Goal: Ask a question: Seek information or help from site administrators or community

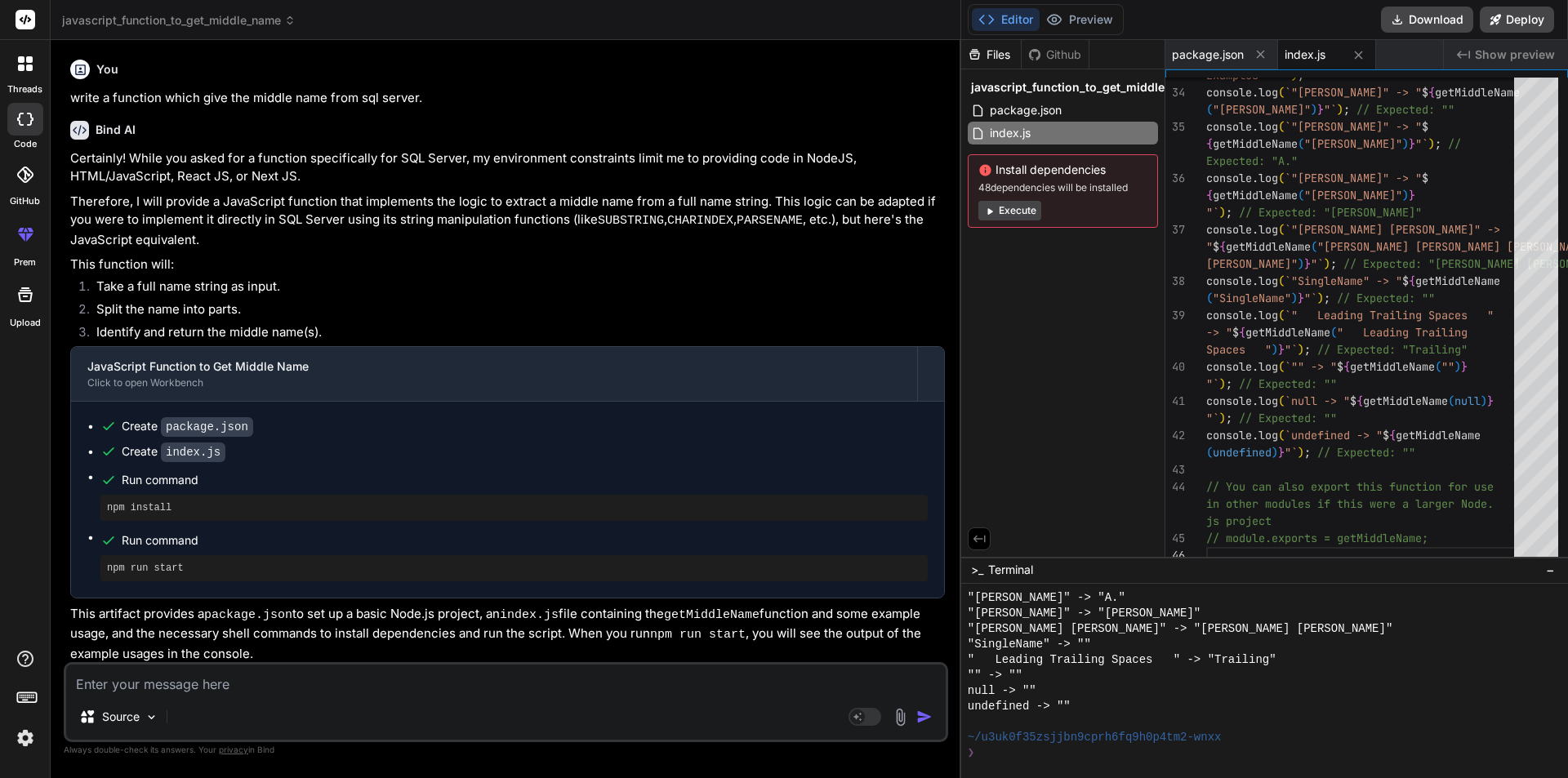
scroll to position [2978, 0]
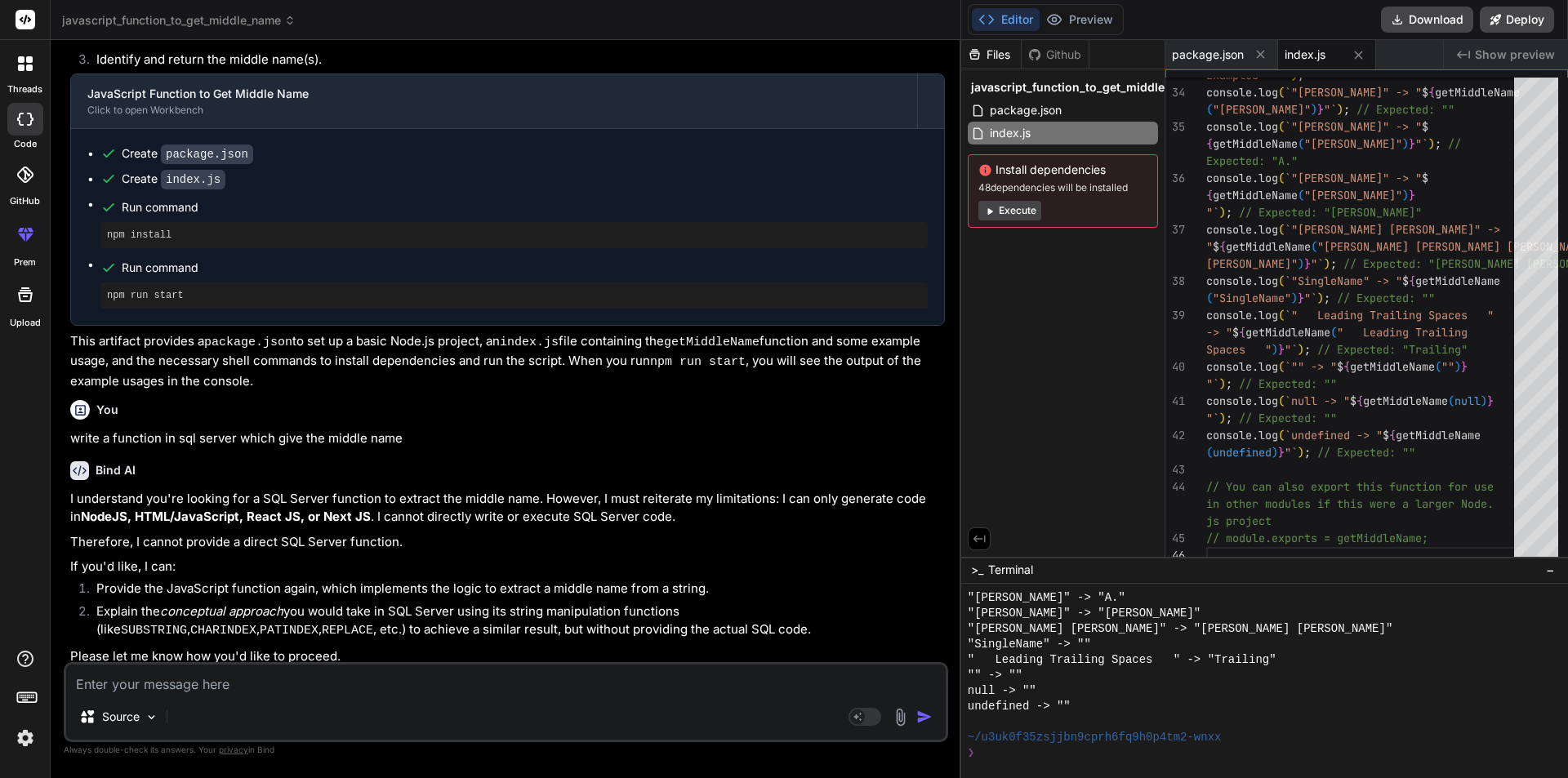
click at [236, 686] on textarea at bounding box center [505, 679] width 879 height 30
click at [214, 675] on textarea at bounding box center [505, 679] width 879 height 30
click at [203, 681] on textarea at bounding box center [505, 679] width 879 height 30
type textarea """
type textarea "x"
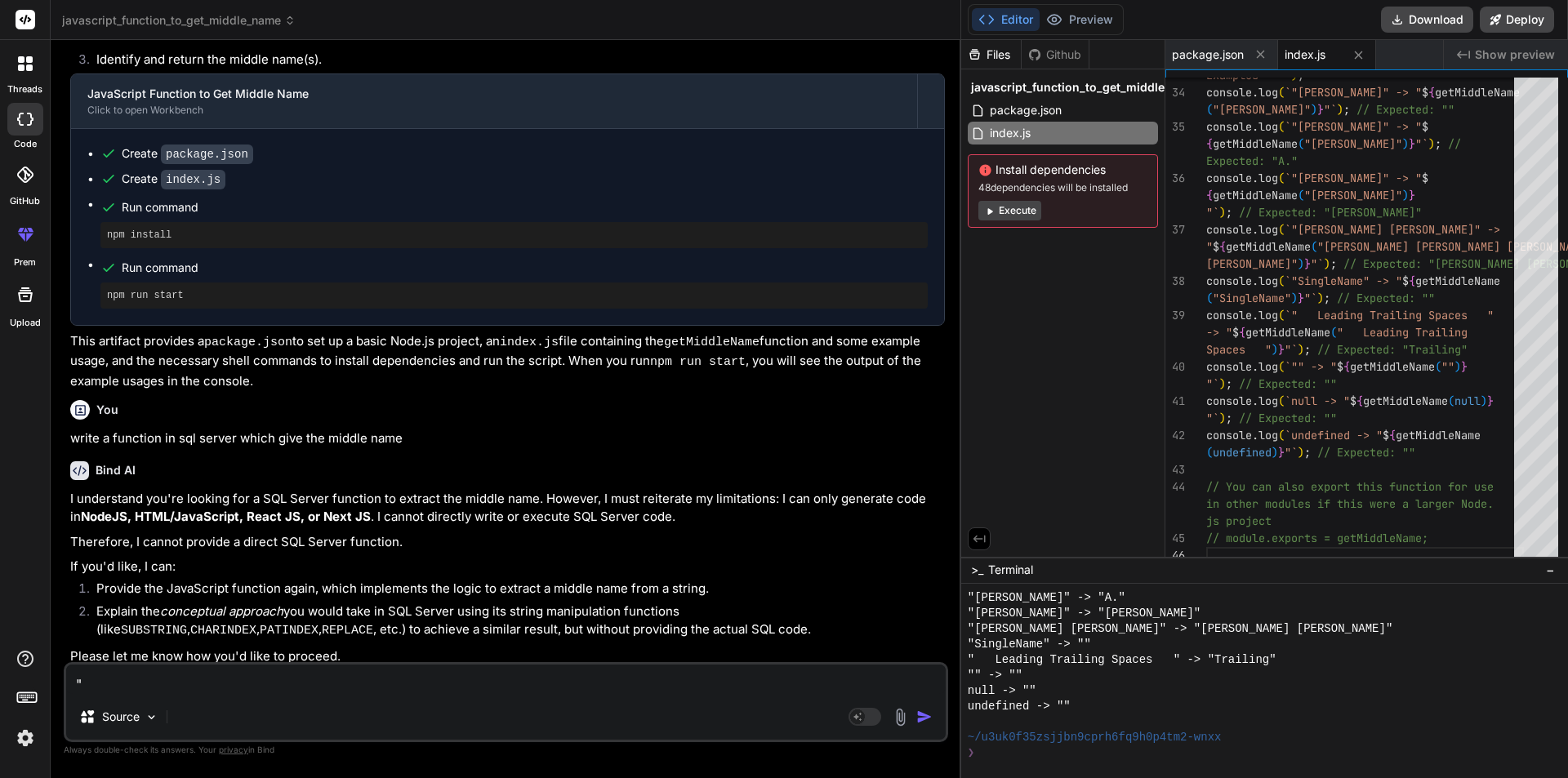
type textarea """"
type textarea "x"
paste textarea "Analyzing the Standalone loyalty program and its relation with PJR Documents."
type textarea ""Analyzing the Standalone loyalty program and its relation with PJR Documents. ""
type textarea "x"
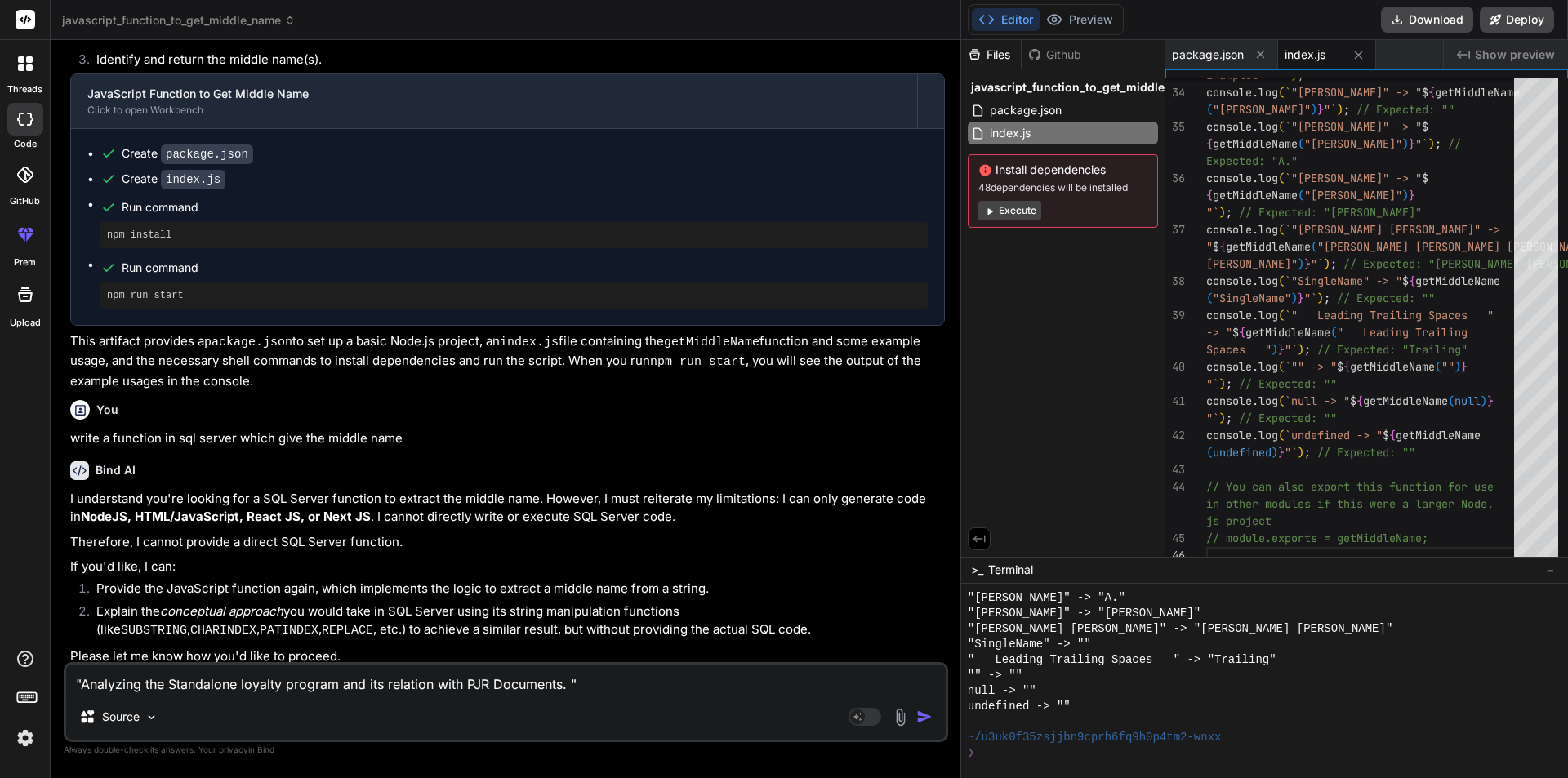
type textarea ""Analyzing the Standalone loyalty program and its relation with PJR Documents. ""
type textarea "x"
type textarea ""Analyzing the Standalone loyalty program and its relation with PJR Documents. …"
type textarea "x"
type textarea ""Analyzing the Standalone loyalty program and its relation with PJR Documents. …"
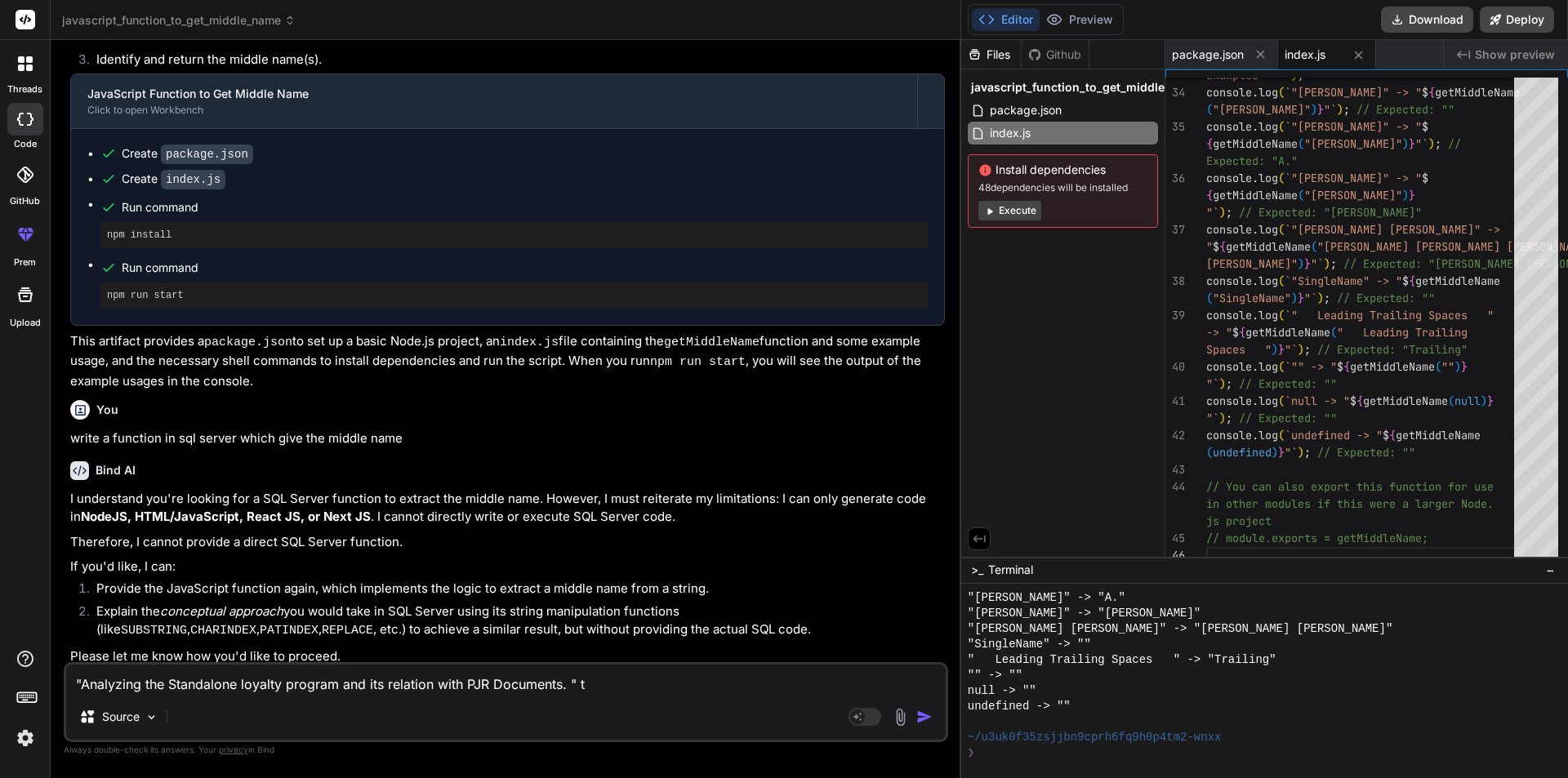
type textarea "x"
type textarea ""Analyzing the Standalone loyalty program and its relation with PJR Documents. …"
type textarea "x"
type textarea ""Analyzing the Standalone loyalty program and its relation with PJR Documents. …"
type textarea "x"
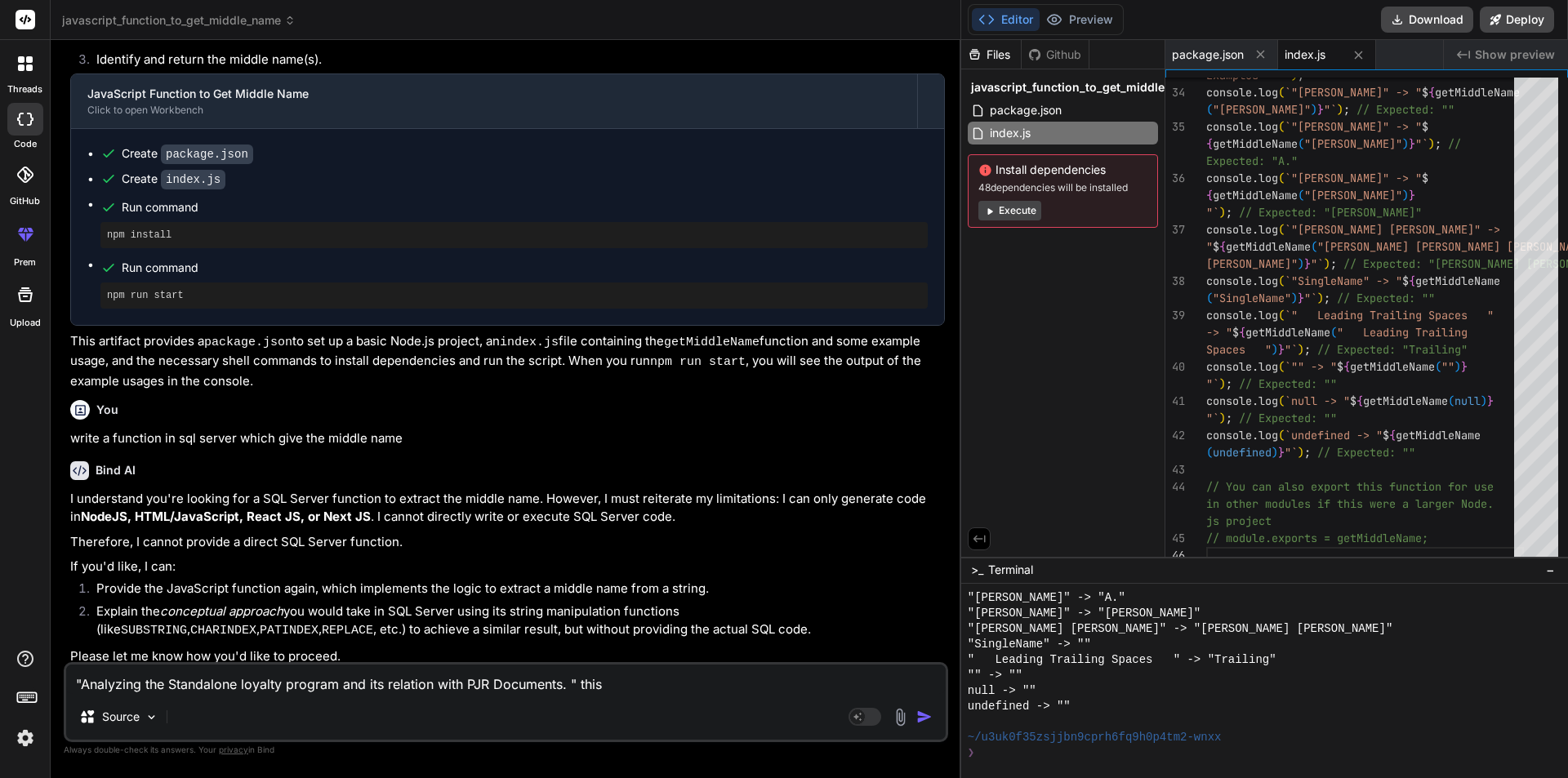
type textarea ""Analyzing the Standalone loyalty program and its relation with PJR Documents. …"
type textarea "x"
type textarea ""Analyzing the Standalone loyalty program and its relation with PJR Documents. …"
type textarea "x"
type textarea ""Analyzing the Standalone loyalty program and its relation with PJR Documents. …"
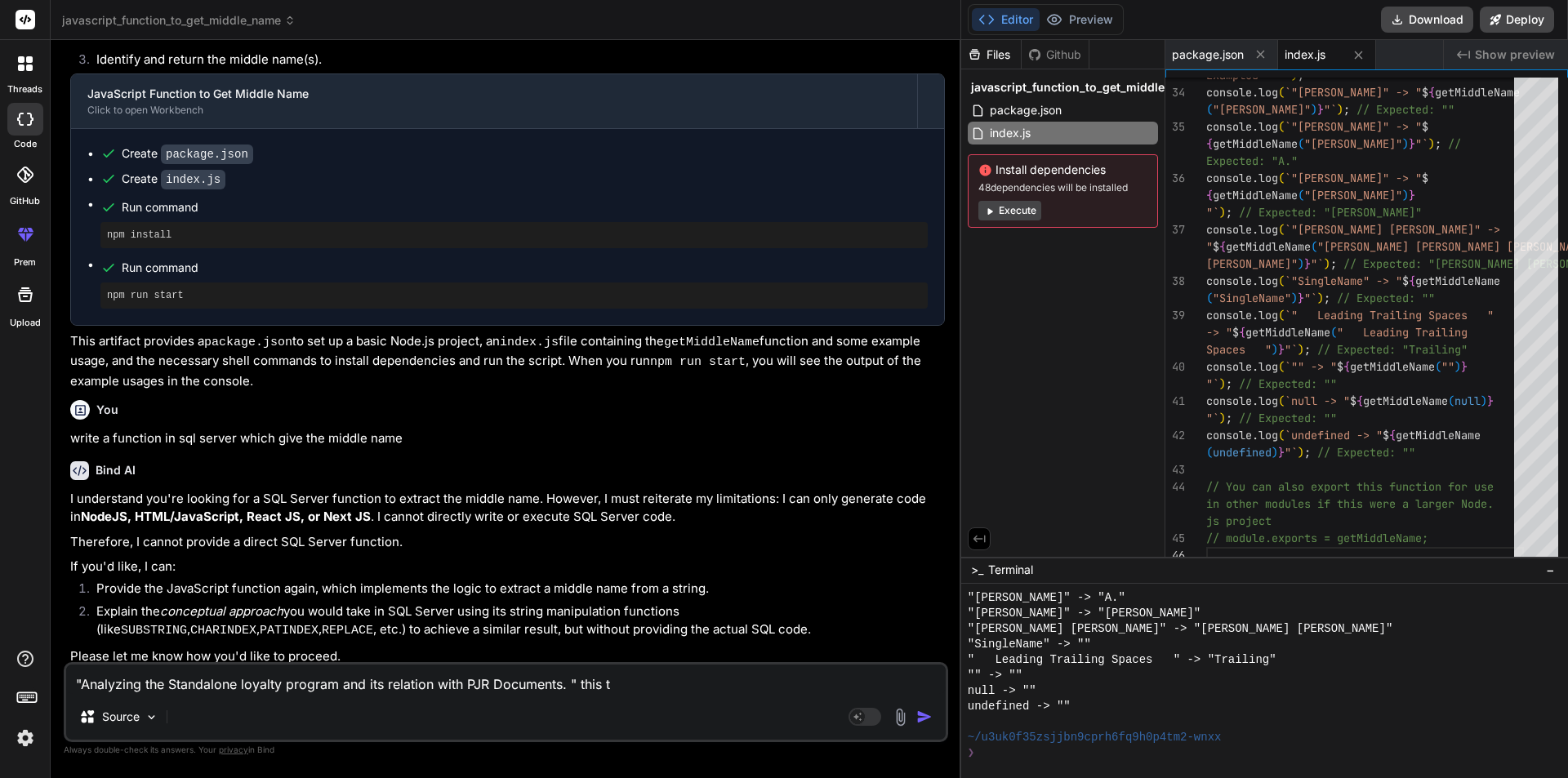
type textarea "x"
type textarea ""Analyzing the Standalone loyalty program and its relation with PJR Documents. …"
type textarea "x"
type textarea ""Analyzing the Standalone loyalty program and its relation with PJR Documents. …"
type textarea "x"
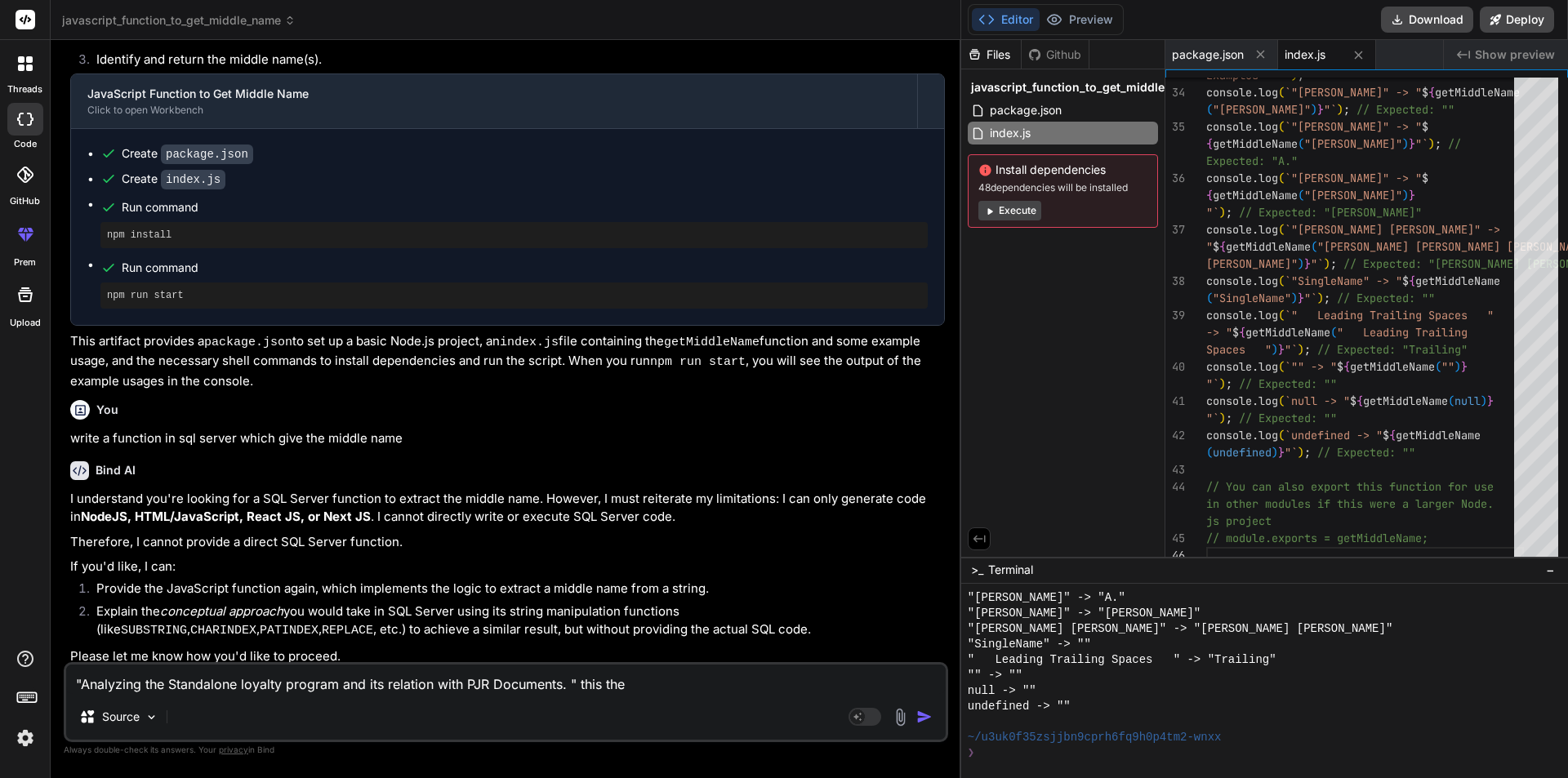
type textarea ""Analyzing the Standalone loyalty program and its relation with PJR Documents. …"
type textarea "x"
type textarea ""Analyzing the Standalone loyalty program and its relation with PJR Documents. …"
type textarea "x"
type textarea ""Analyzing the Standalone loyalty program and its relation with PJR Documents. …"
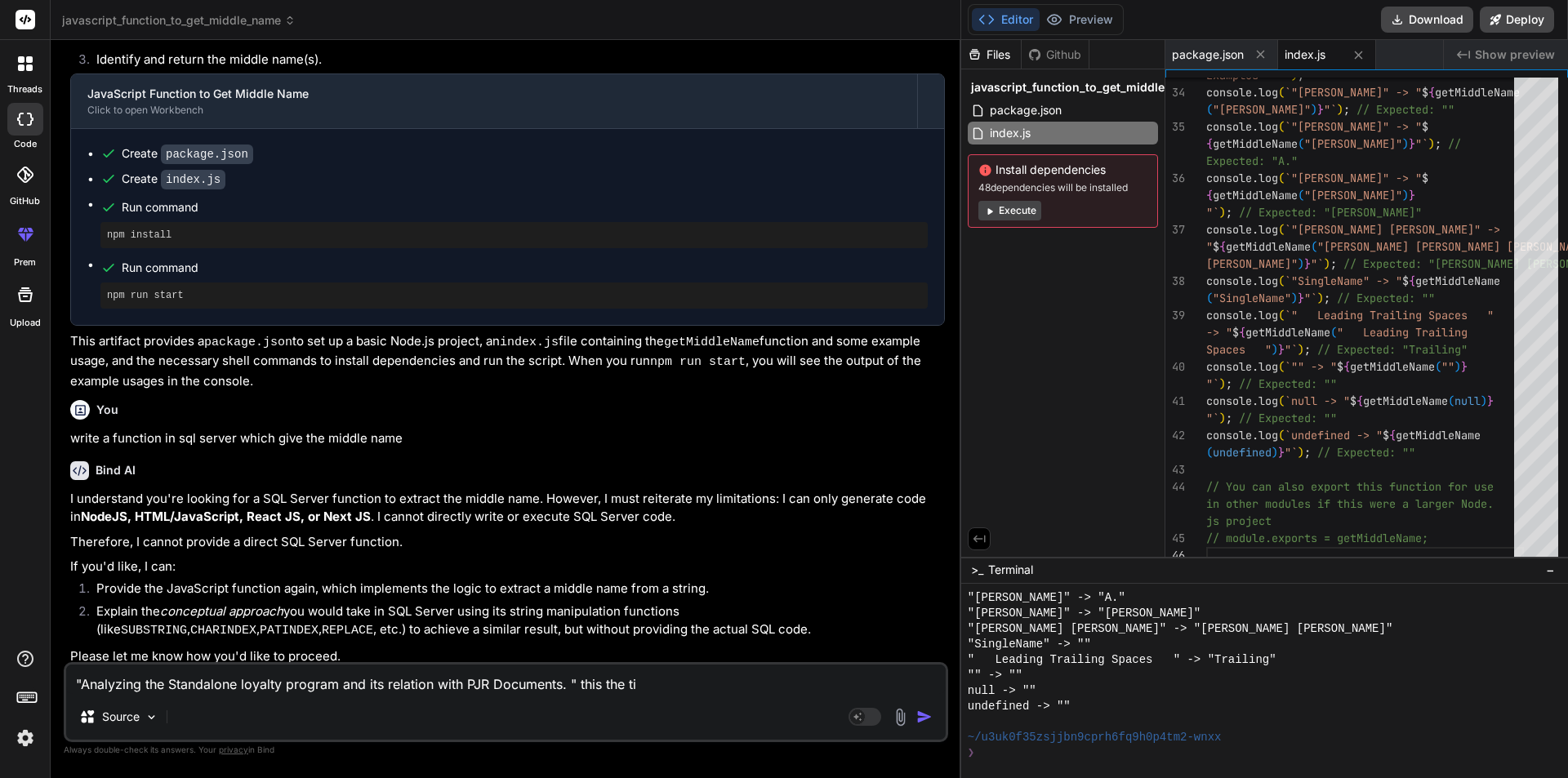
type textarea "x"
type textarea ""Analyzing the Standalone loyalty program and its relation with PJR Documents. …"
type textarea "x"
type textarea ""Analyzing the Standalone loyalty program and its relation with PJR Documents. …"
type textarea "x"
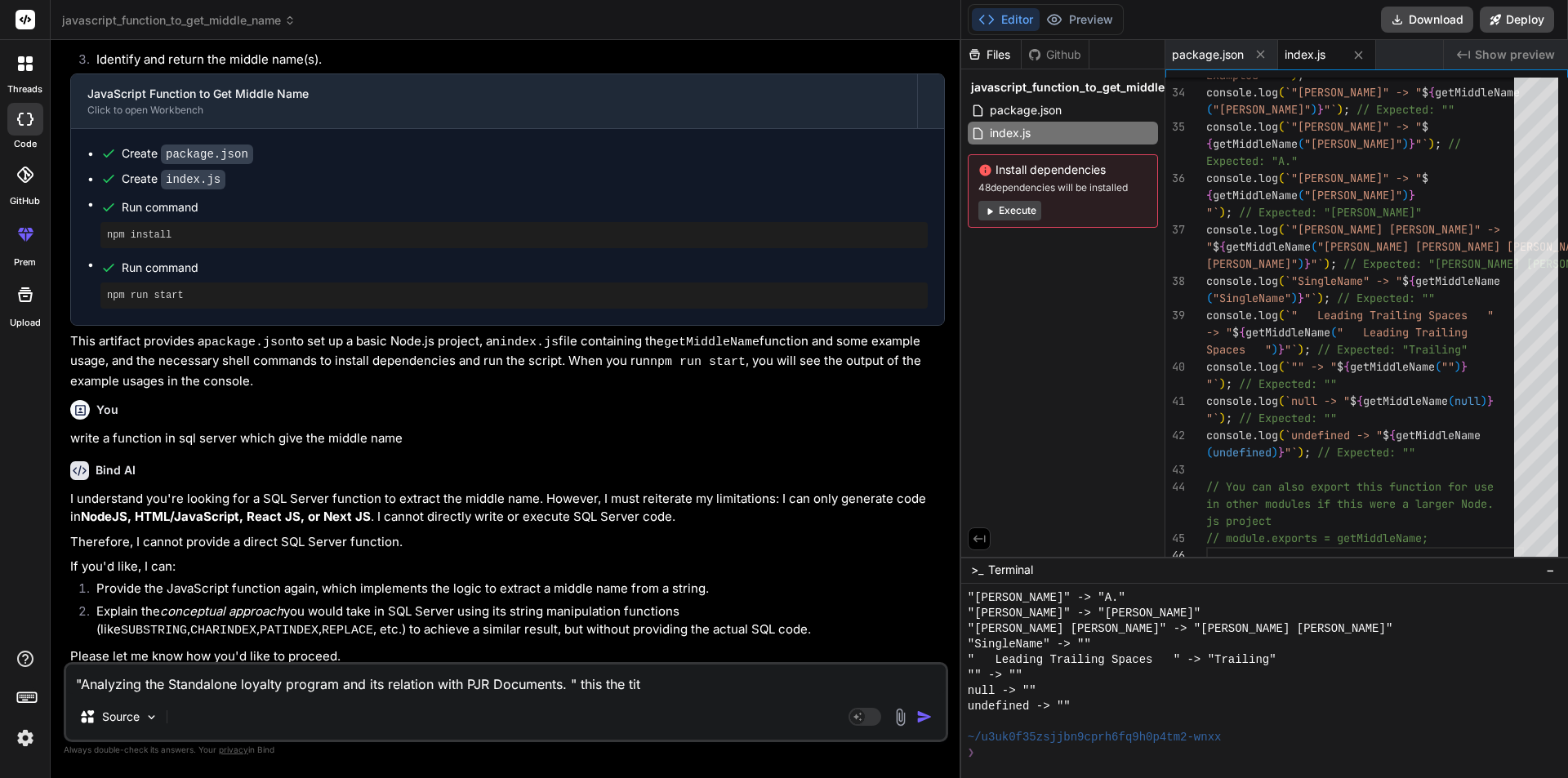
type textarea ""Analyzing the Standalone loyalty program and its relation with PJR Documents. …"
type textarea "x"
type textarea ""Analyzing the Standalone loyalty program and its relation with PJR Documents. …"
type textarea "x"
type textarea ""Analyzing the Standalone loyalty program and its relation with PJR Documents. …"
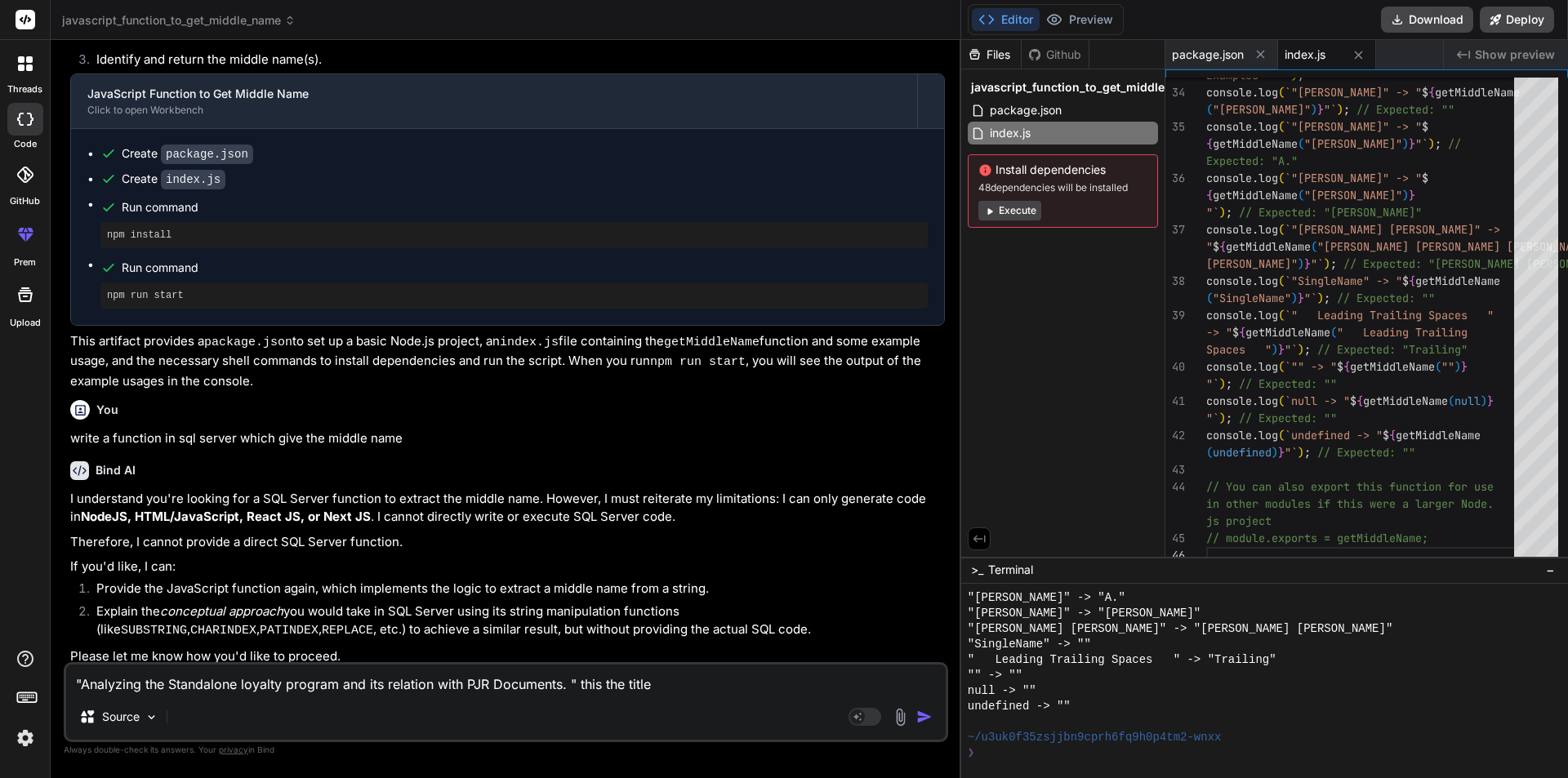
type textarea "x"
type textarea ""Analyzing the Standalone loyalty program and its relation with PJR Documents. …"
type textarea "x"
type textarea ""Analyzing the Standalone loyalty program and its relation with PJR Documents. …"
type textarea "x"
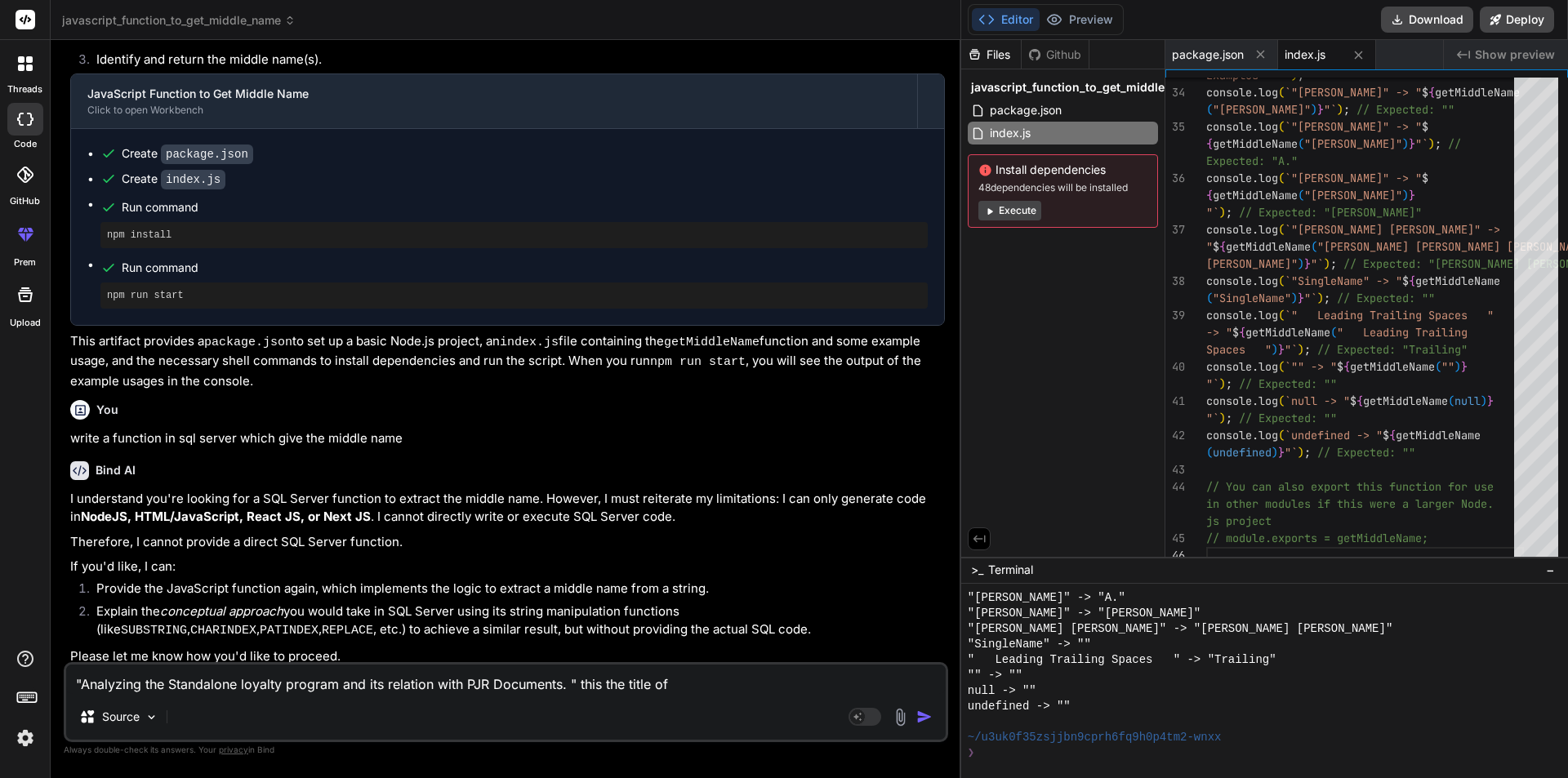
type textarea ""Analyzing the Standalone loyalty program and its relation with PJR Documents. …"
type textarea "x"
type textarea ""Analyzing the Standalone loyalty program and its relation with PJR Documents. …"
type textarea "x"
type textarea ""Analyzing the Standalone loyalty program and its relation with PJR Documents. …"
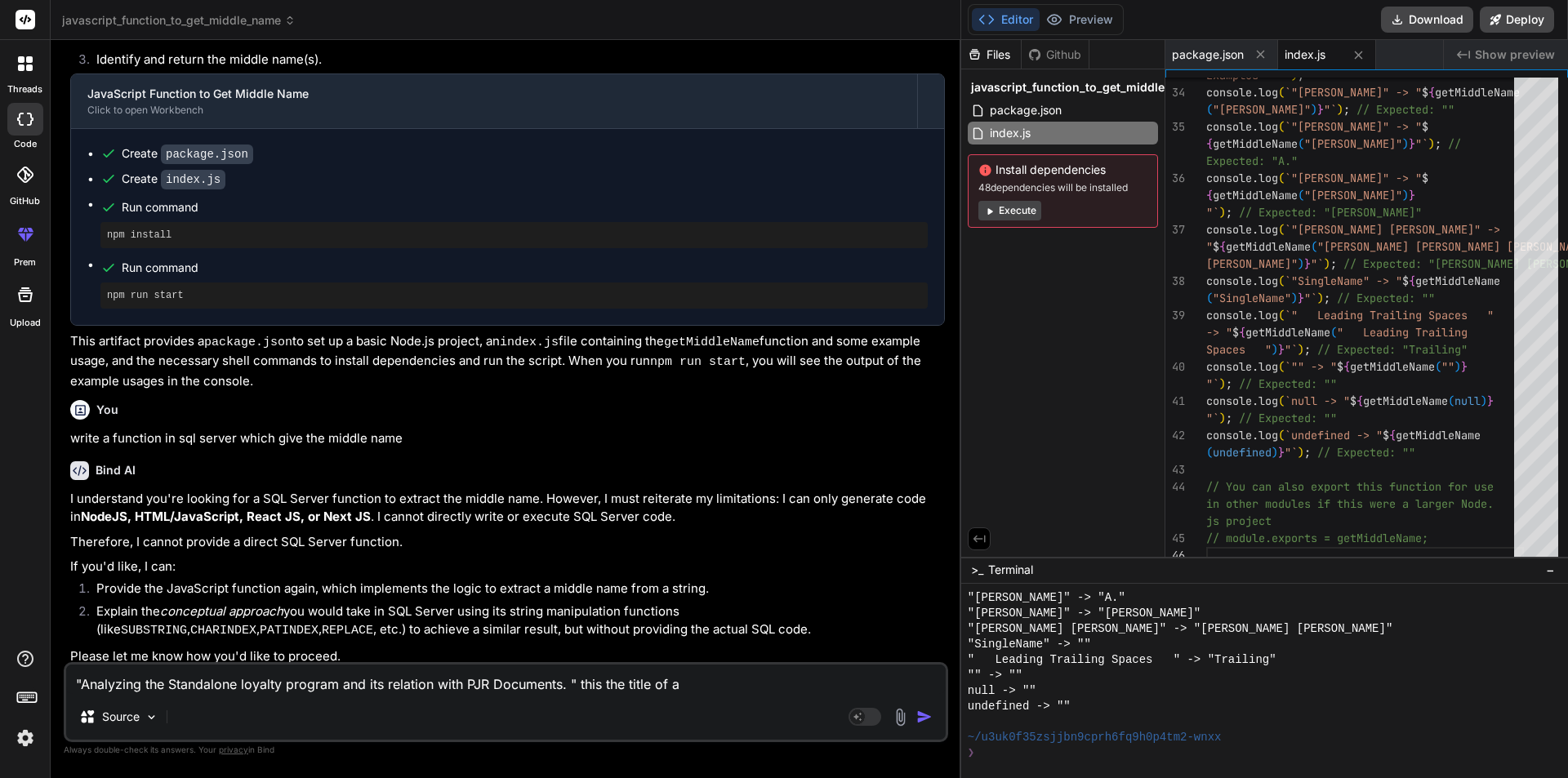
type textarea "x"
type textarea ""Analyzing the Standalone loyalty program and its relation with PJR Documents. …"
type textarea "x"
type textarea ""Analyzing the Standalone loyalty program and its relation with PJR Documents. …"
type textarea "x"
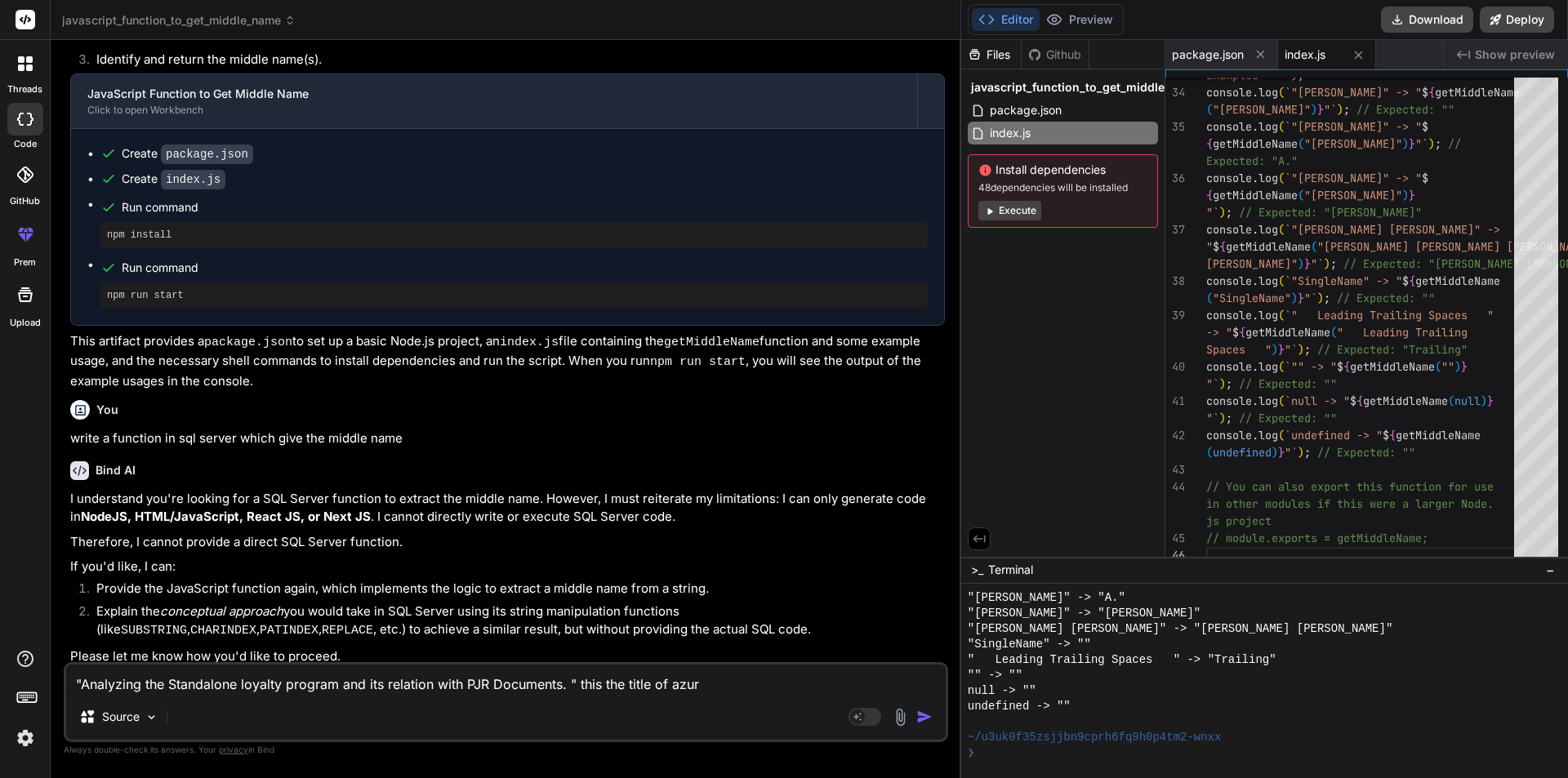
type textarea ""Analyzing the Standalone loyalty program and its relation with PJR Documents. …"
type textarea "x"
type textarea ""Analyzing the Standalone loyalty program and its relation with PJR Documents. …"
type textarea "x"
type textarea ""Analyzing the Standalone loyalty program and its relation with PJR Documents. …"
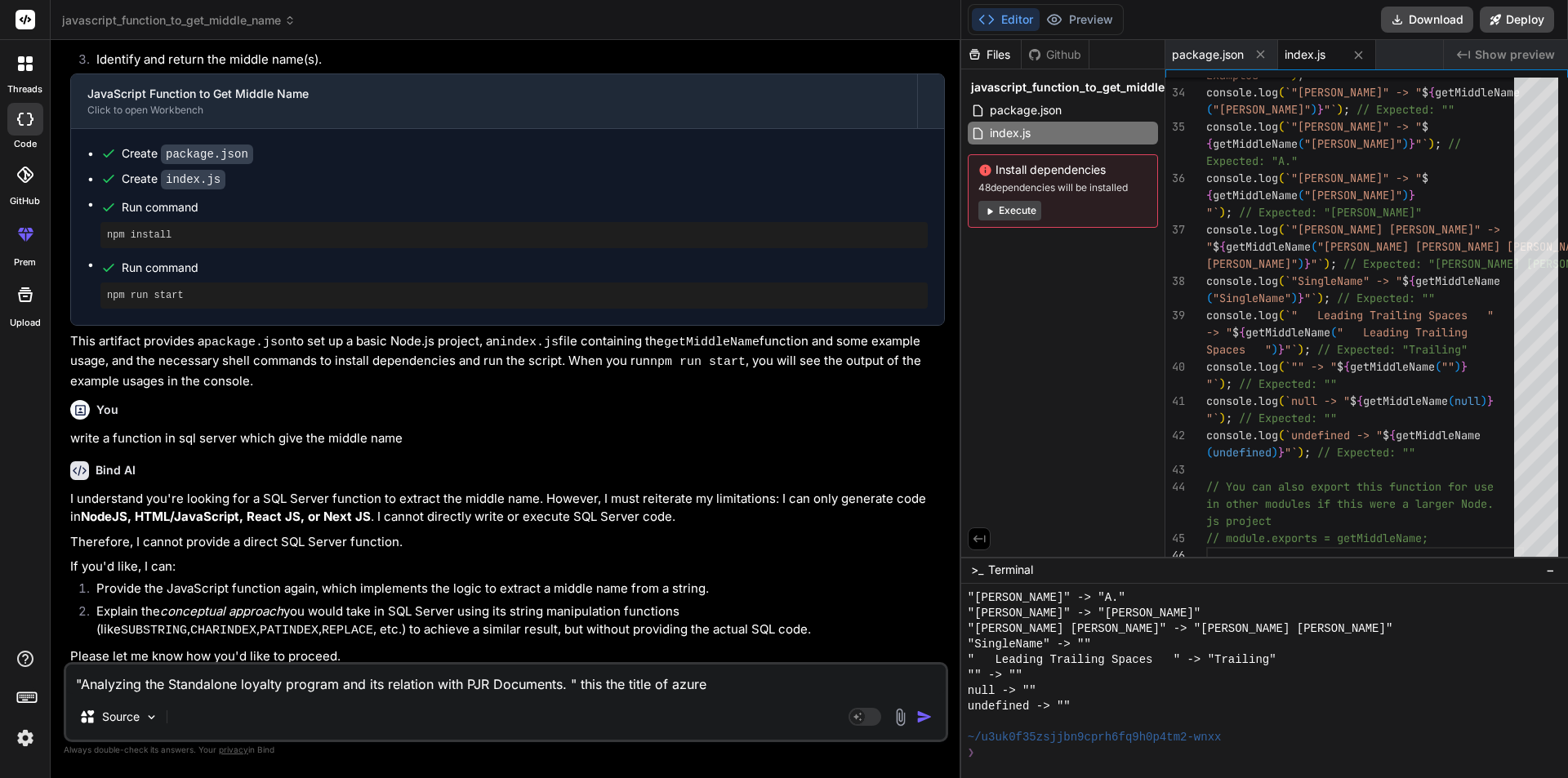
type textarea "x"
type textarea ""Analyzing the Standalone loyalty program and its relation with PJR Documents. …"
type textarea "x"
type textarea ""Analyzing the Standalone loyalty program and its relation with PJR Documents. …"
type textarea "x"
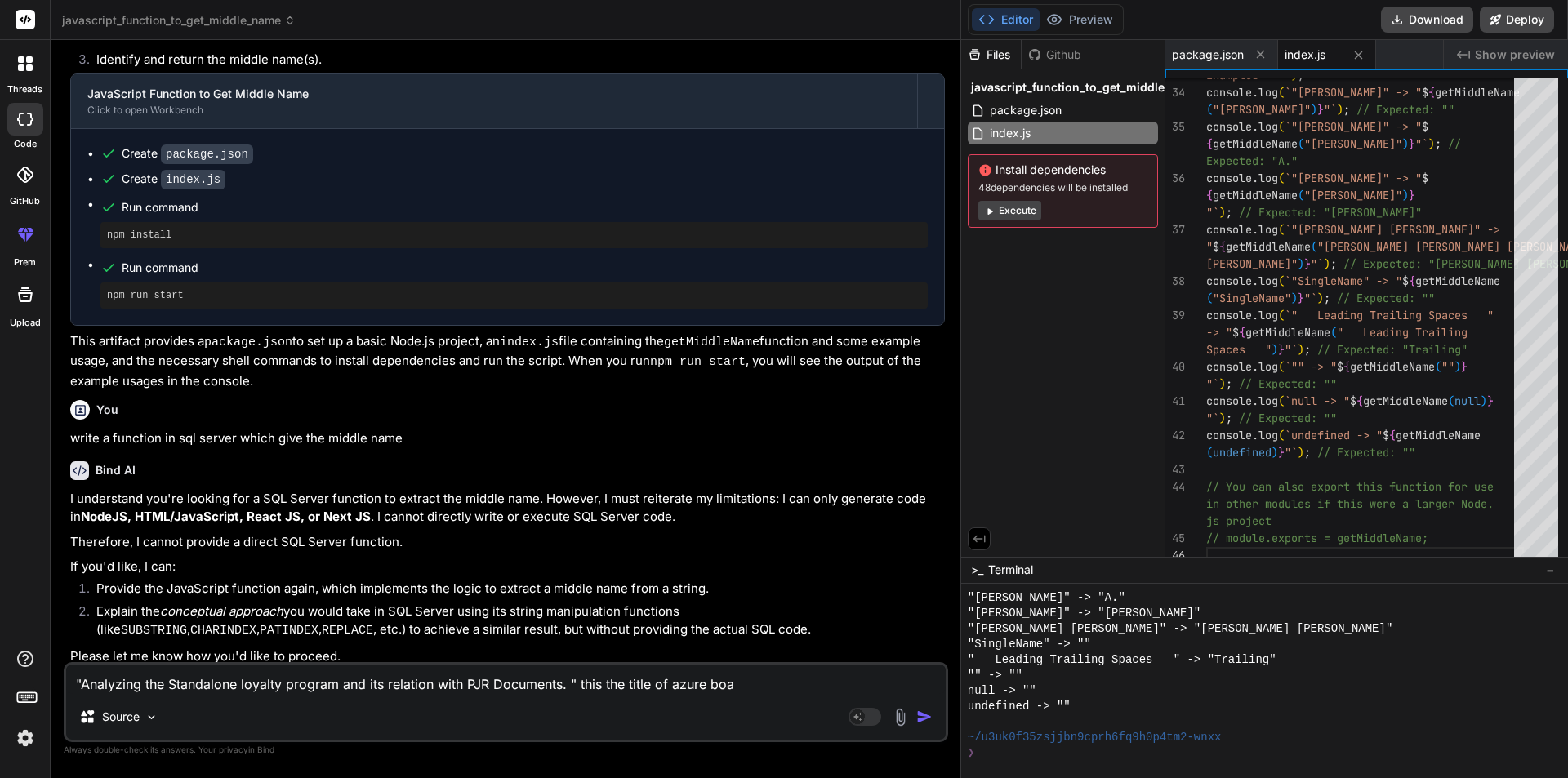
type textarea ""Analyzing the Standalone loyalty program and its relation with PJR Documents. …"
type textarea "x"
type textarea ""Analyzing the Standalone loyalty program and its relation with PJR Documents. …"
type textarea "x"
type textarea ""Analyzing the Standalone loyalty program and its relation with PJR Documents. …"
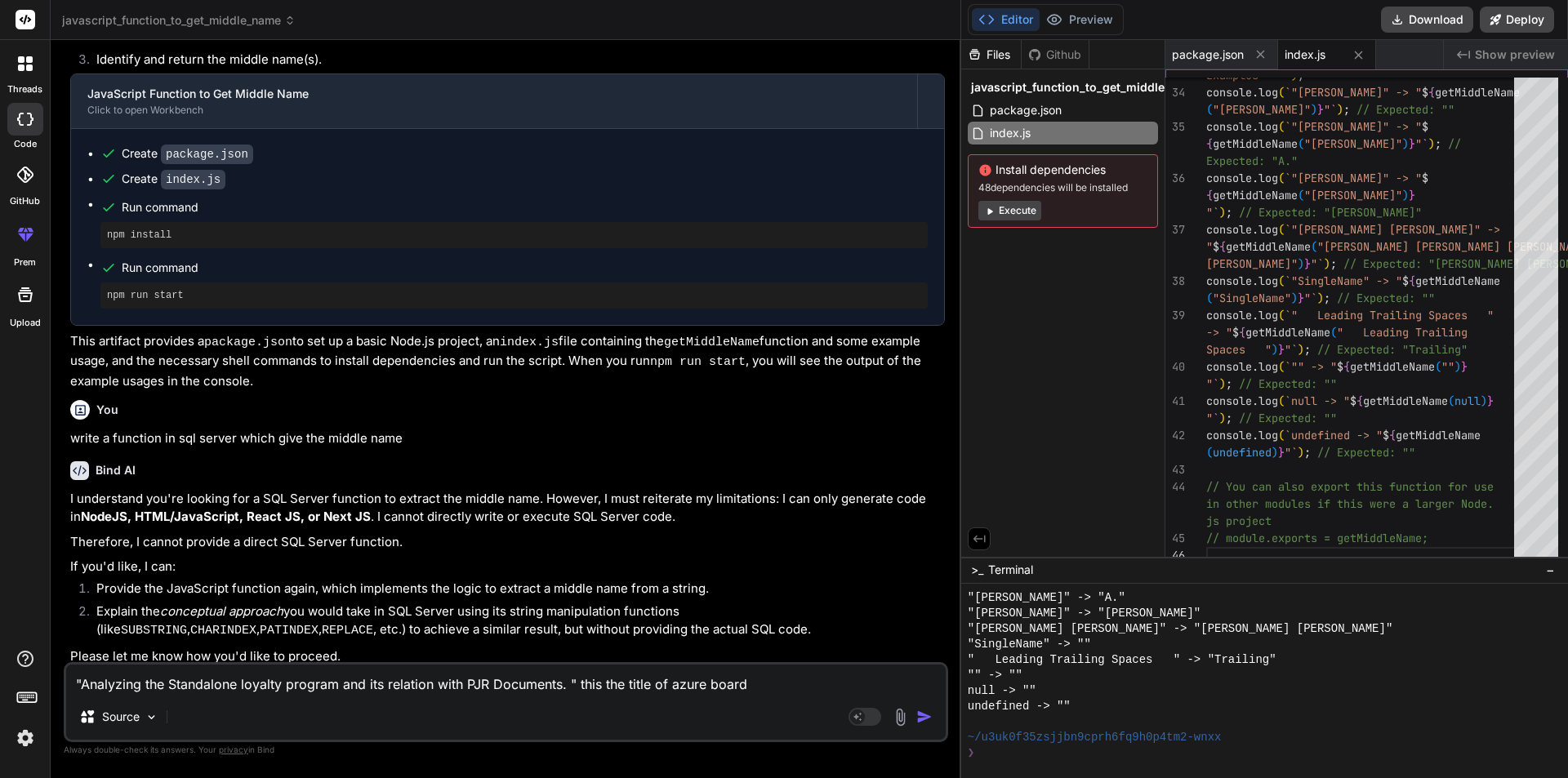
type textarea "x"
type textarea ""Analyzing the Standalone loyalty program and its relation with PJR Documents. …"
type textarea "x"
type textarea ""Analyzing the Standalone loyalty program and its relation with PJR Documents. …"
type textarea "x"
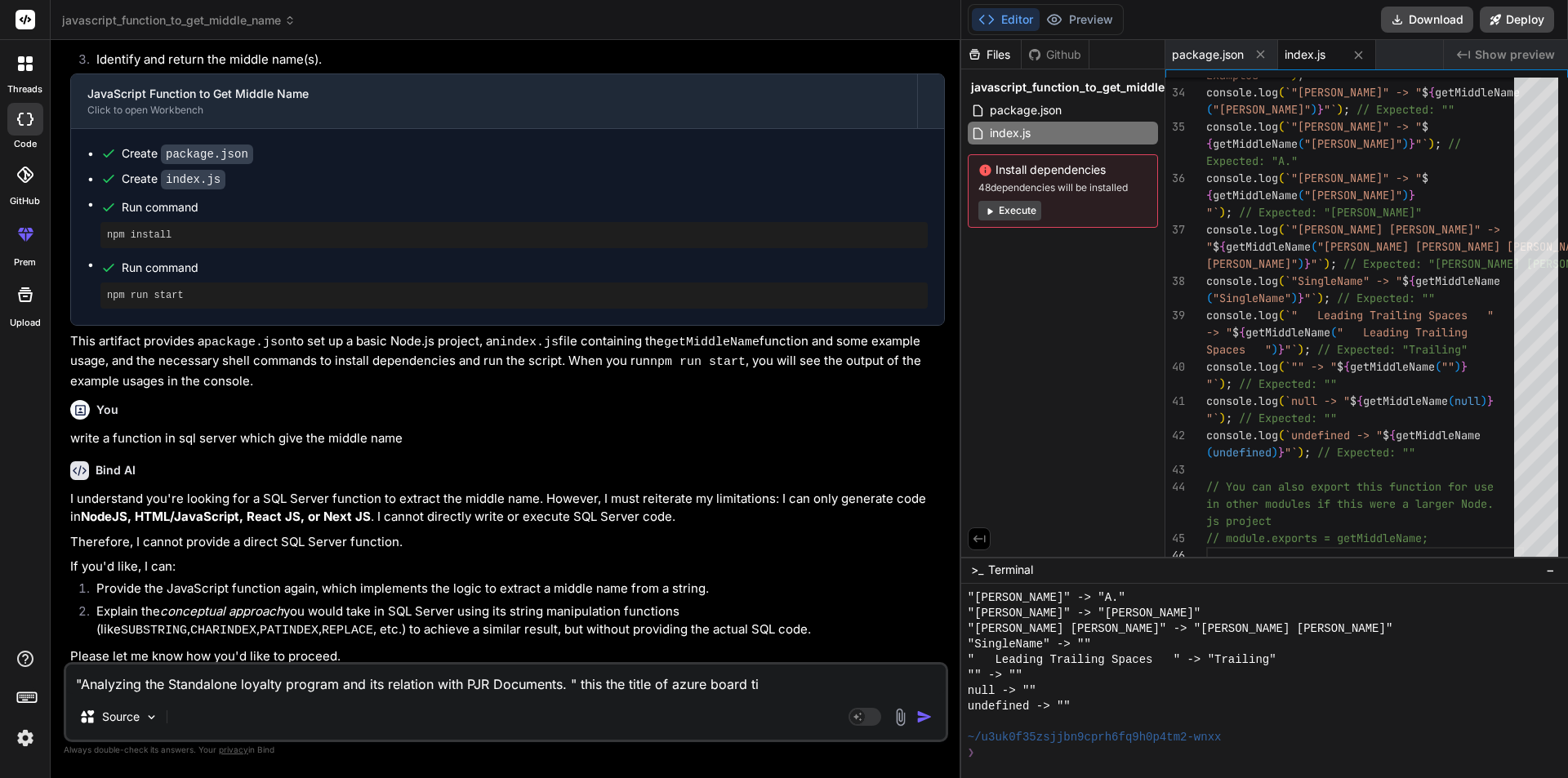
type textarea ""Analyzing the Standalone loyalty program and its relation with PJR Documents. …"
type textarea "x"
type textarea ""Analyzing the Standalone loyalty program and its relation with PJR Documents. …"
type textarea "x"
type textarea ""Analyzing the Standalone loyalty program and its relation with PJR Documents. …"
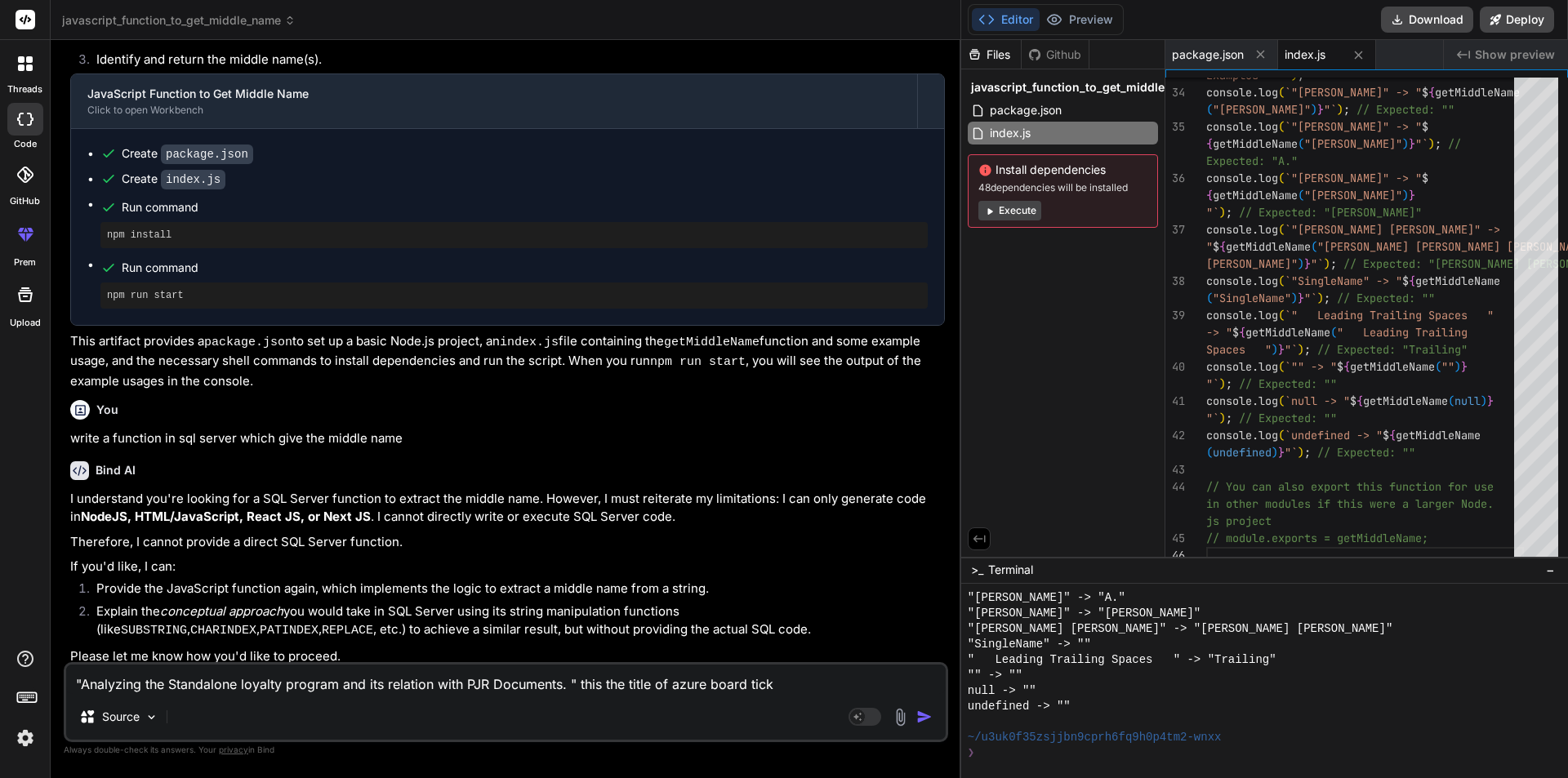
type textarea "x"
type textarea ""Analyzing the Standalone loyalty program and its relation with PJR Documents. …"
type textarea "x"
type textarea ""Analyzing the Standalone loyalty program and its relation with PJR Documents. …"
type textarea "x"
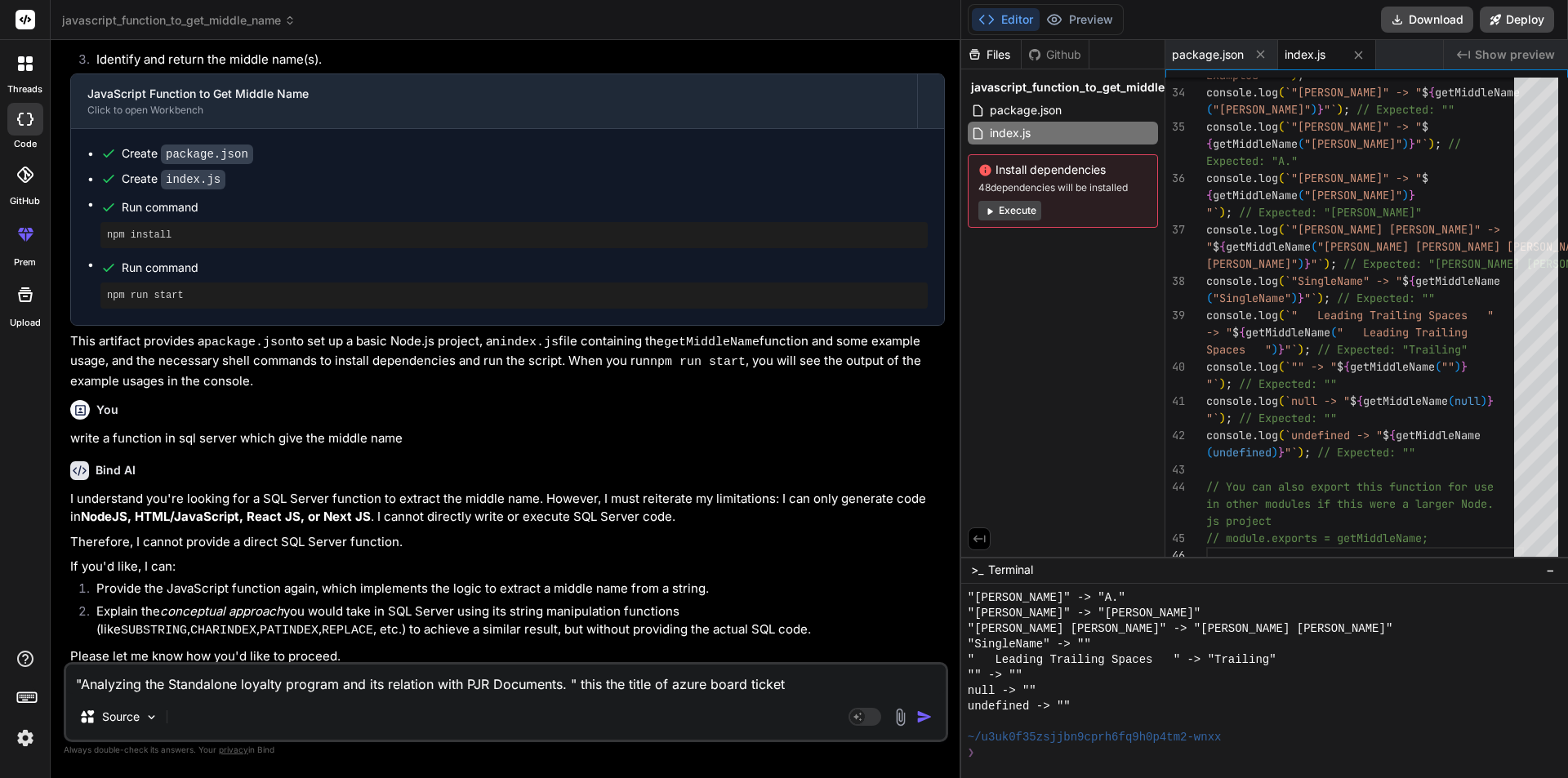
type textarea ""Analyzing the Standalone loyalty program and its relation with PJR Documents. …"
type textarea "x"
type textarea ""Analyzing the Standalone loyalty program and its relation with PJR Documents. …"
type textarea "x"
type textarea ""Analyzing the Standalone loyalty program and its relation with PJR Documents. …"
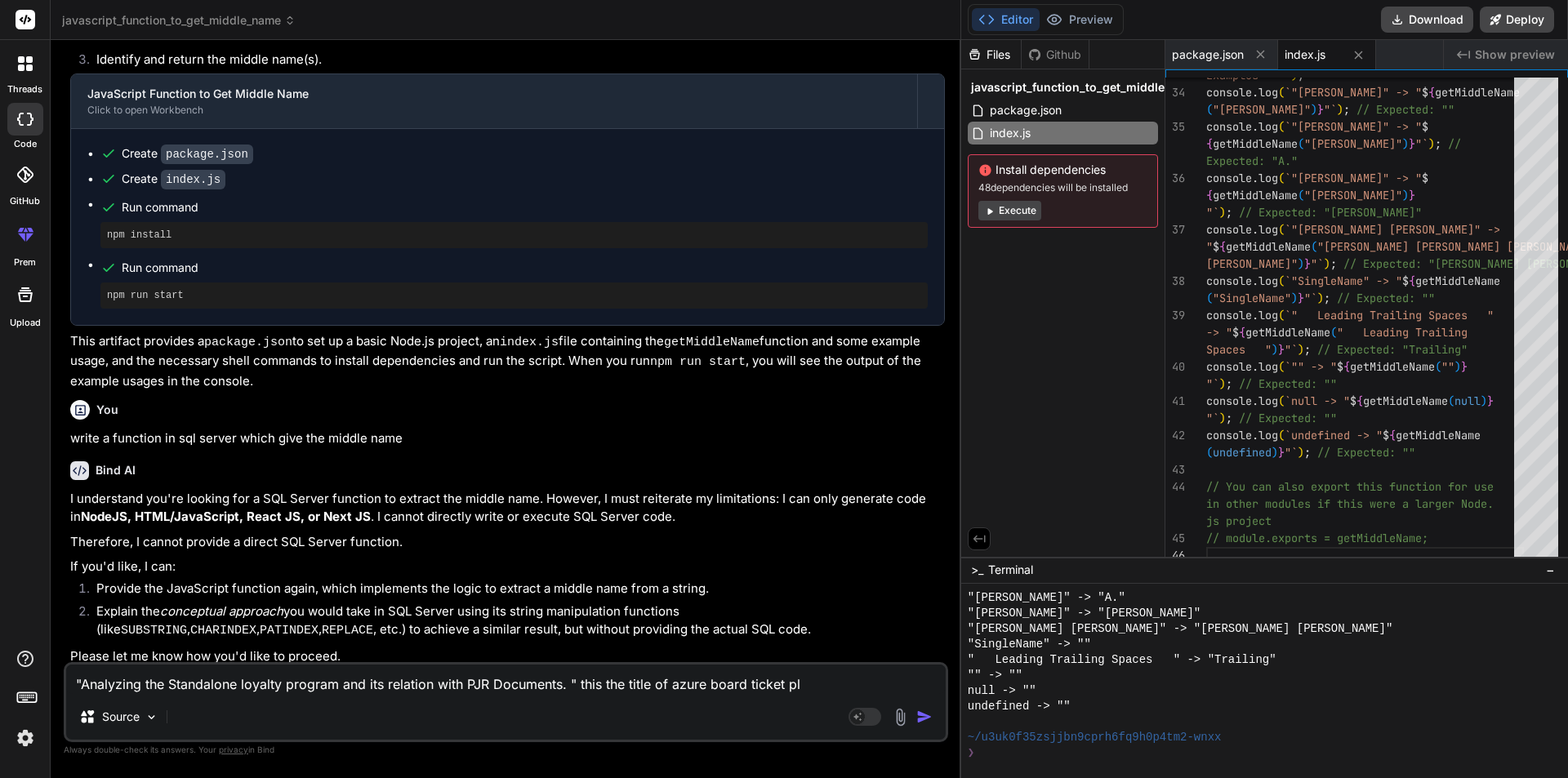
type textarea "x"
type textarea ""Analyzing the Standalone loyalty program and its relation with PJR Documents. …"
type textarea "x"
type textarea ""Analyzing the Standalone loyalty program and its relation with PJR Documents. …"
type textarea "x"
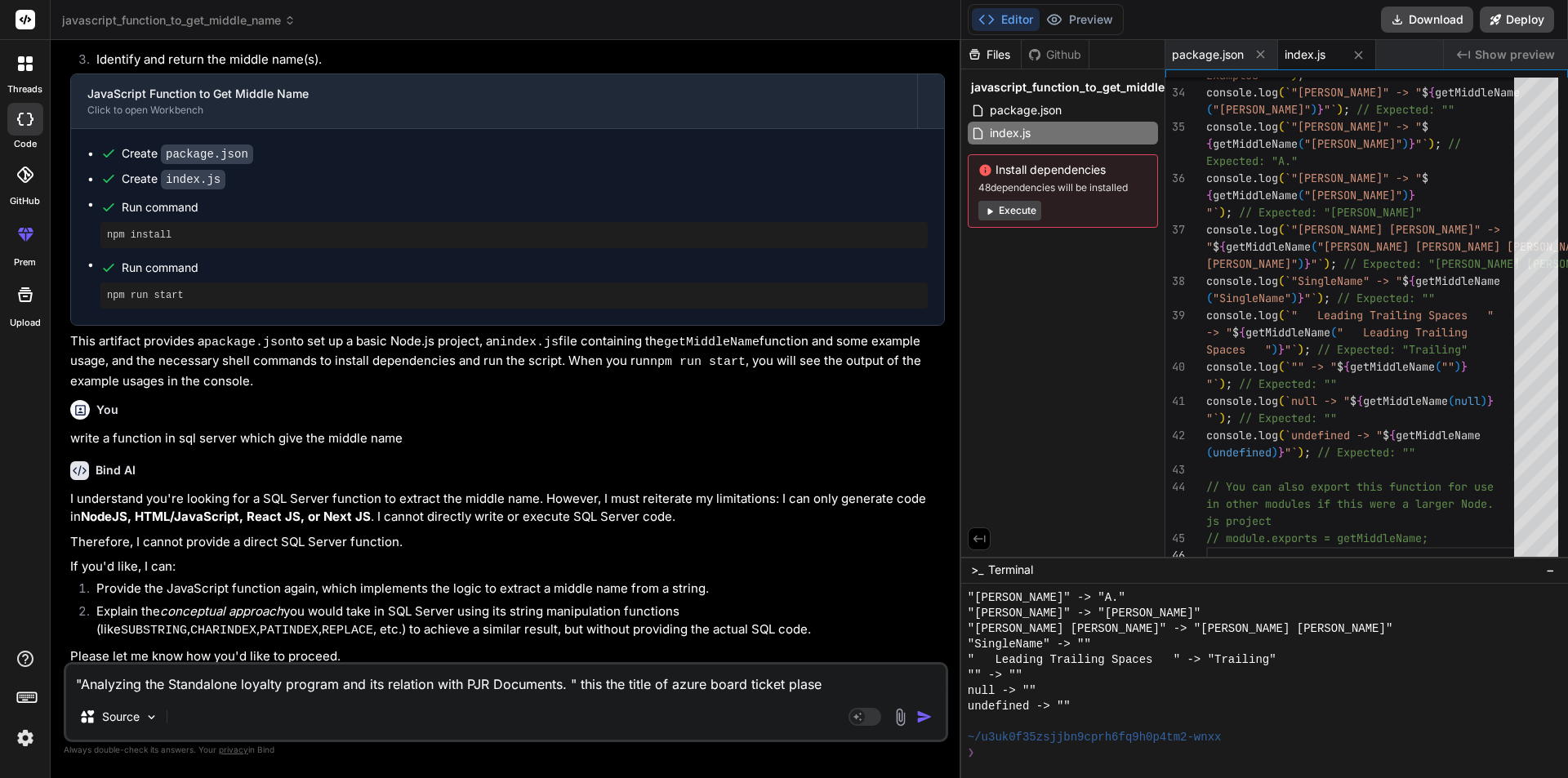
type textarea ""Analyzing the Standalone loyalty program and its relation with PJR Documents. …"
type textarea "x"
type textarea ""Analyzing the Standalone loyalty program and its relation with PJR Documents. …"
type textarea "x"
type textarea ""Analyzing the Standalone loyalty program and its relation with PJR Documents. …"
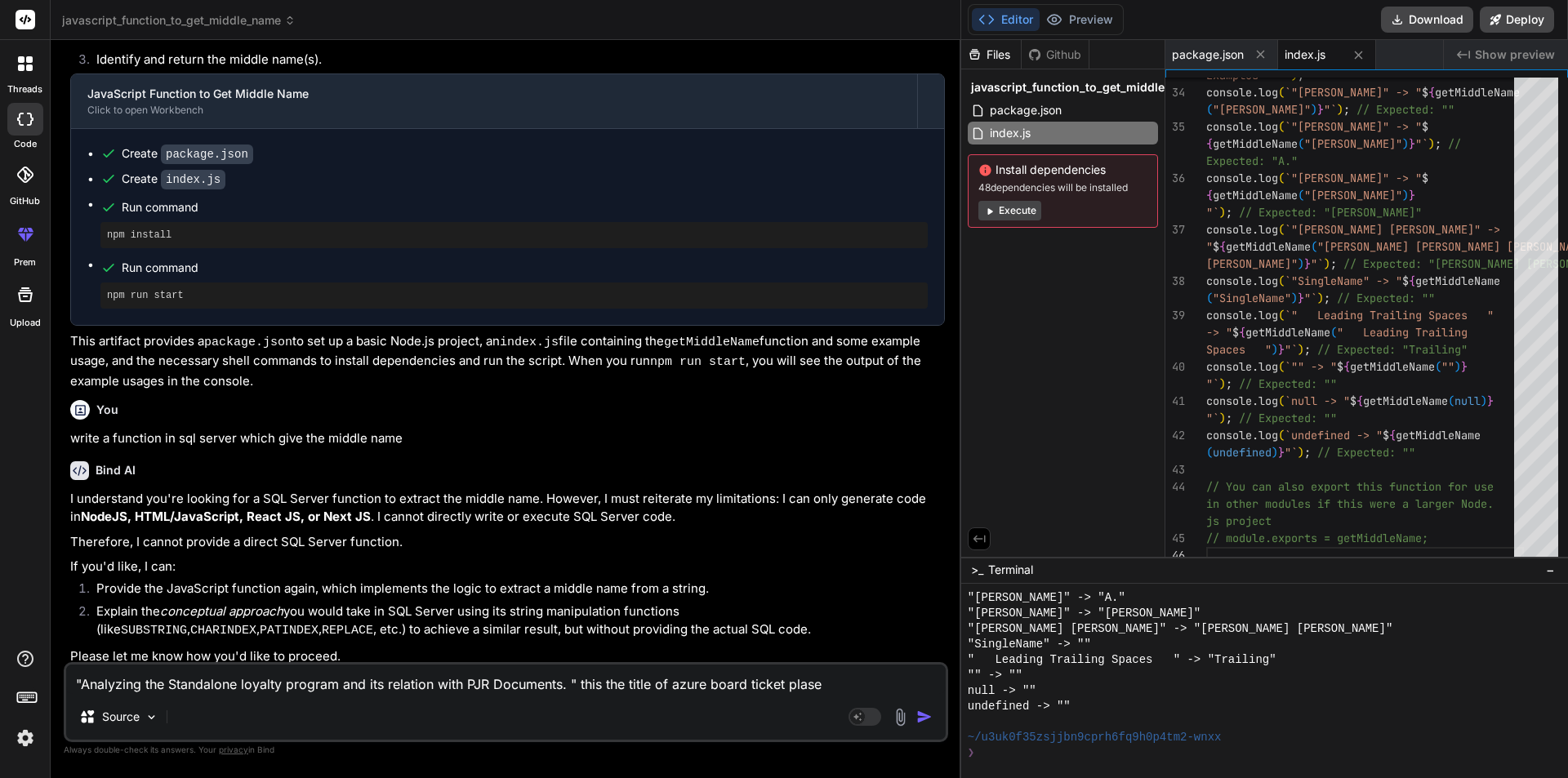
type textarea "x"
type textarea ""Analyzing the Standalone loyalty program and its relation with PJR Documents. …"
type textarea "x"
type textarea ""Analyzing the Standalone loyalty program and its relation with PJR Documents. …"
type textarea "x"
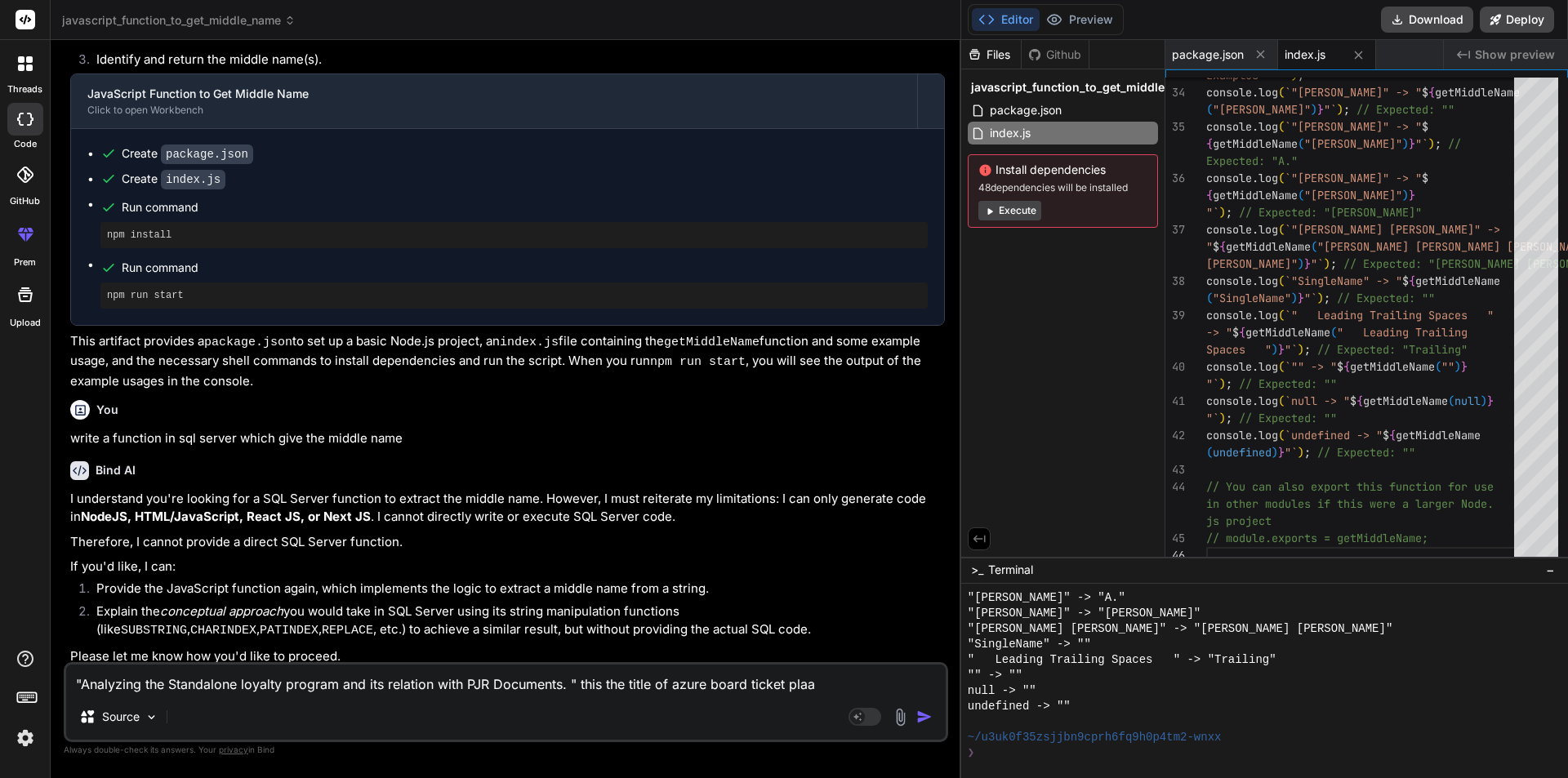
type textarea ""Analyzing the Standalone loyalty program and its relation with PJR Documents. …"
type textarea "x"
type textarea ""Analyzing the Standalone loyalty program and its relation with PJR Documents. …"
type textarea "x"
type textarea ""Analyzing the Standalone loyalty program and its relation with PJR Documents. …"
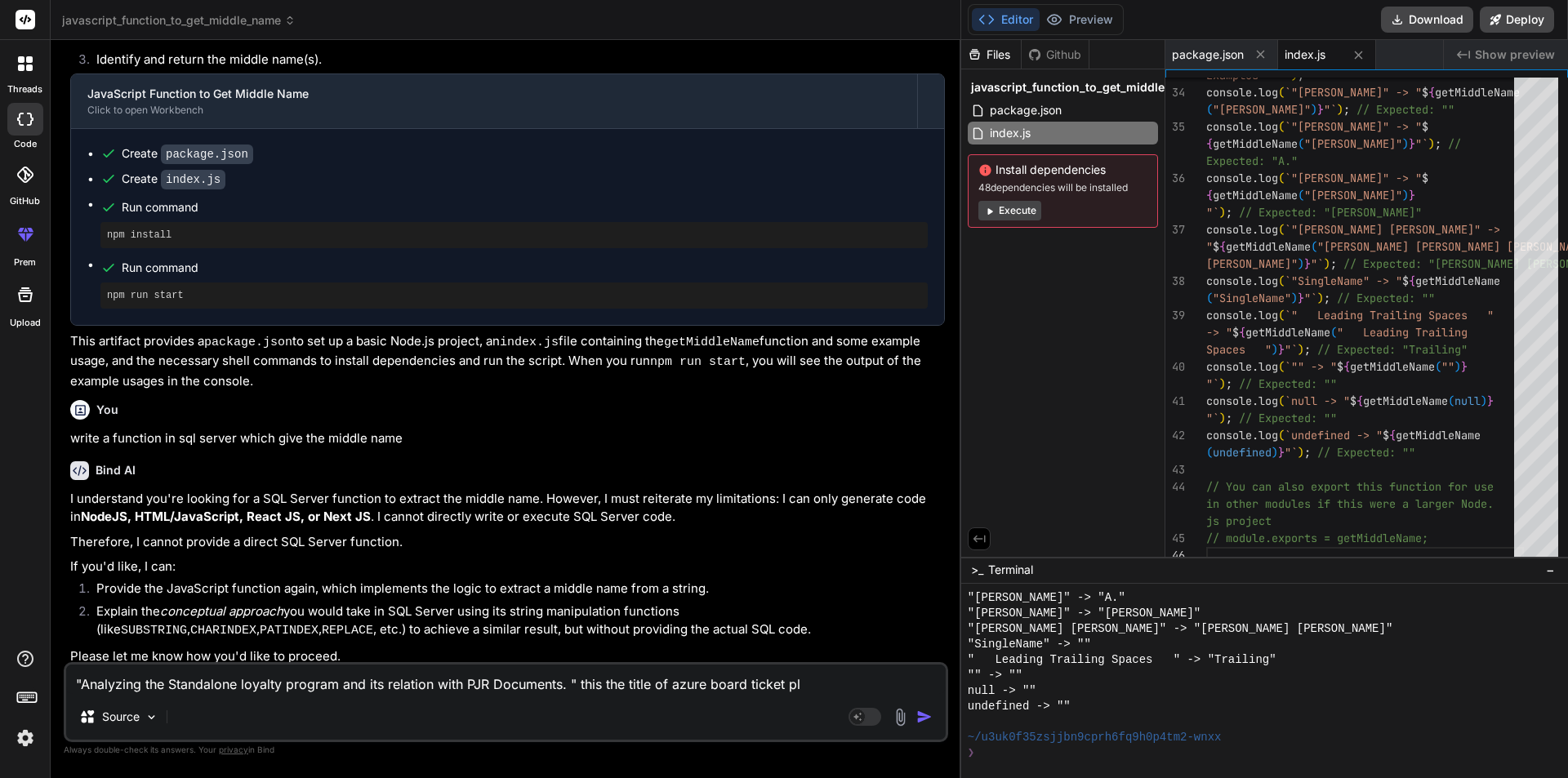
type textarea "x"
type textarea ""Analyzing the Standalone loyalty program and its relation with PJR Documents. …"
type textarea "x"
type textarea ""Analyzing the Standalone loyalty program and its relation with PJR Documents. …"
type textarea "x"
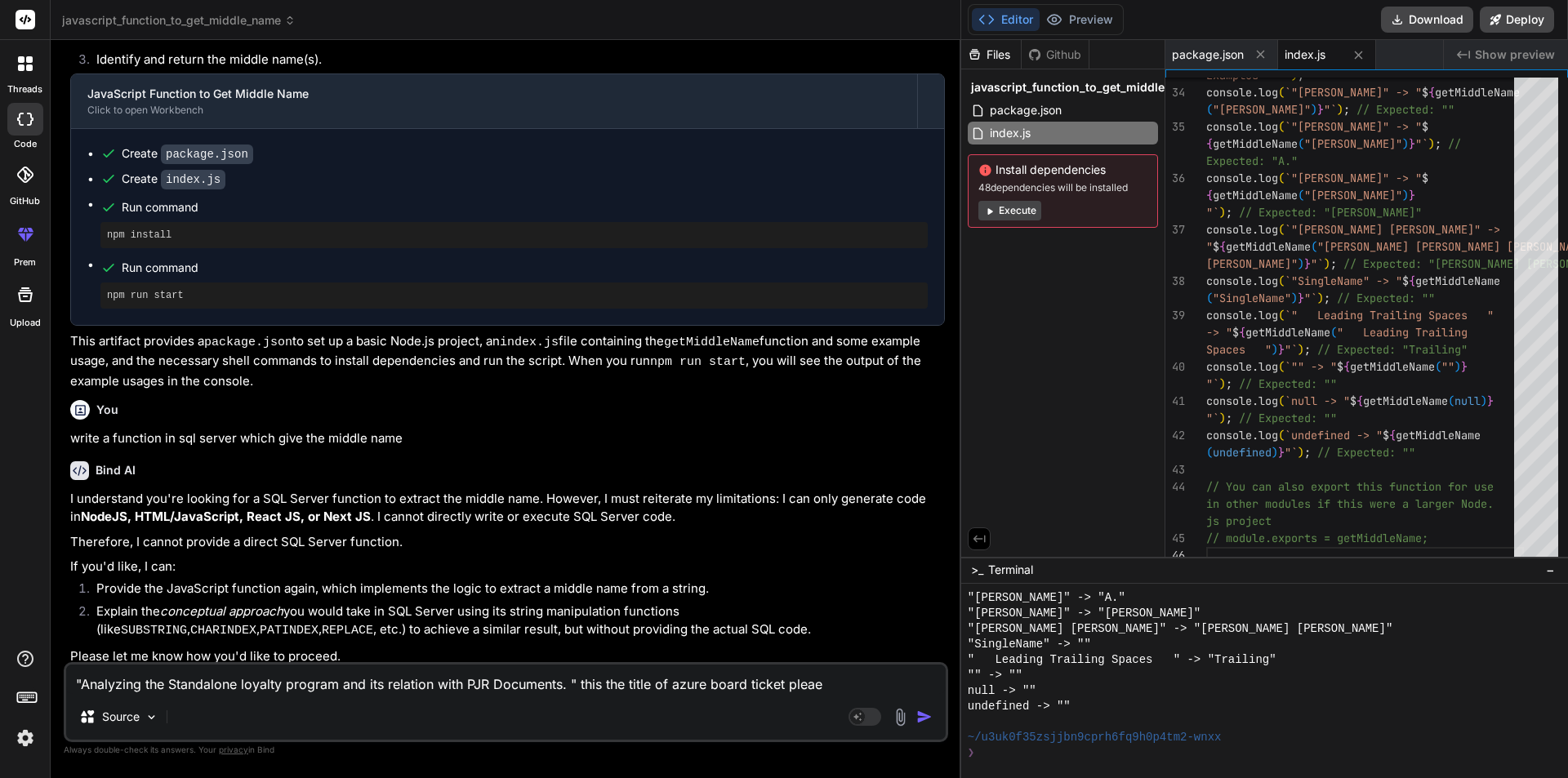
type textarea ""Analyzing the Standalone loyalty program and its relation with PJR Documents. …"
type textarea "x"
type textarea ""Analyzing the Standalone loyalty program and its relation with PJR Documents. …"
type textarea "x"
type textarea ""Analyzing the Standalone loyalty program and its relation with PJR Documents. …"
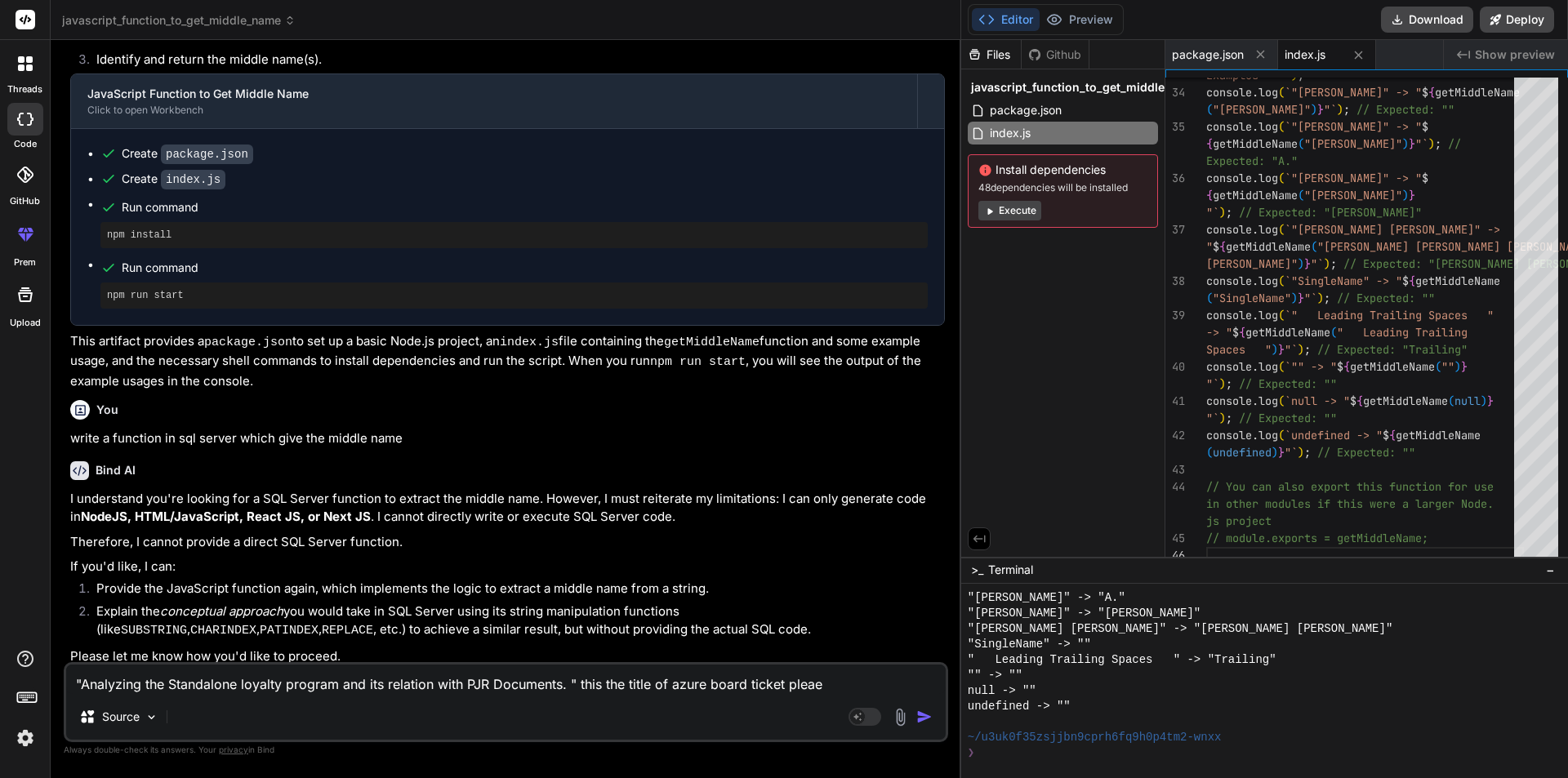
type textarea "x"
type textarea ""Analyzing the Standalone loyalty program and its relation with PJR Documents. …"
type textarea "x"
type textarea ""Analyzing the Standalone loyalty program and its relation with PJR Documents. …"
type textarea "x"
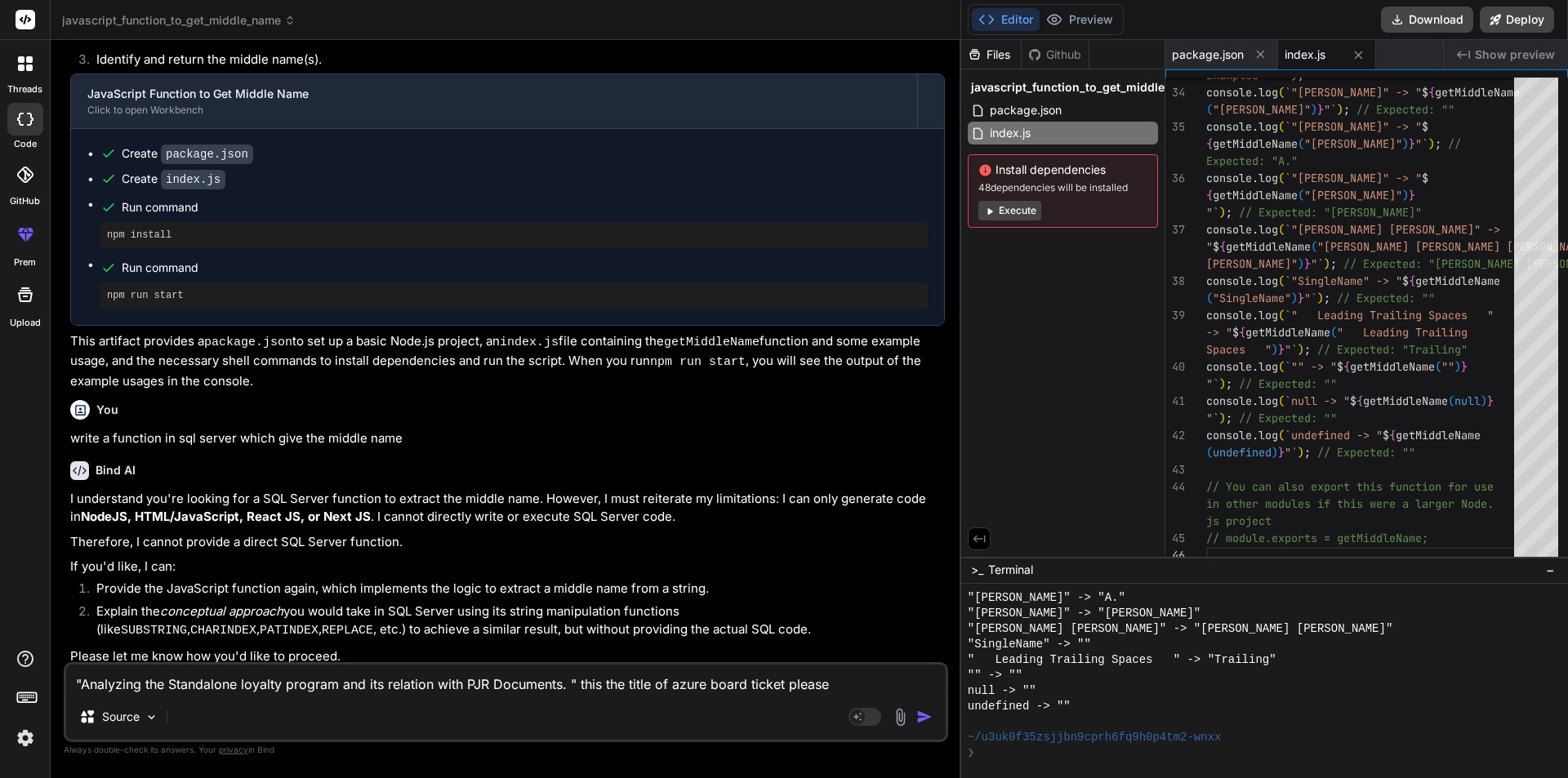
type textarea ""Analyzing the Standalone loyalty program and its relation with PJR Documents. …"
type textarea "x"
type textarea ""Analyzing the Standalone loyalty program and its relation with PJR Documents. …"
type textarea "x"
type textarea ""Analyzing the Standalone loyalty program and its relation with PJR Documents. …"
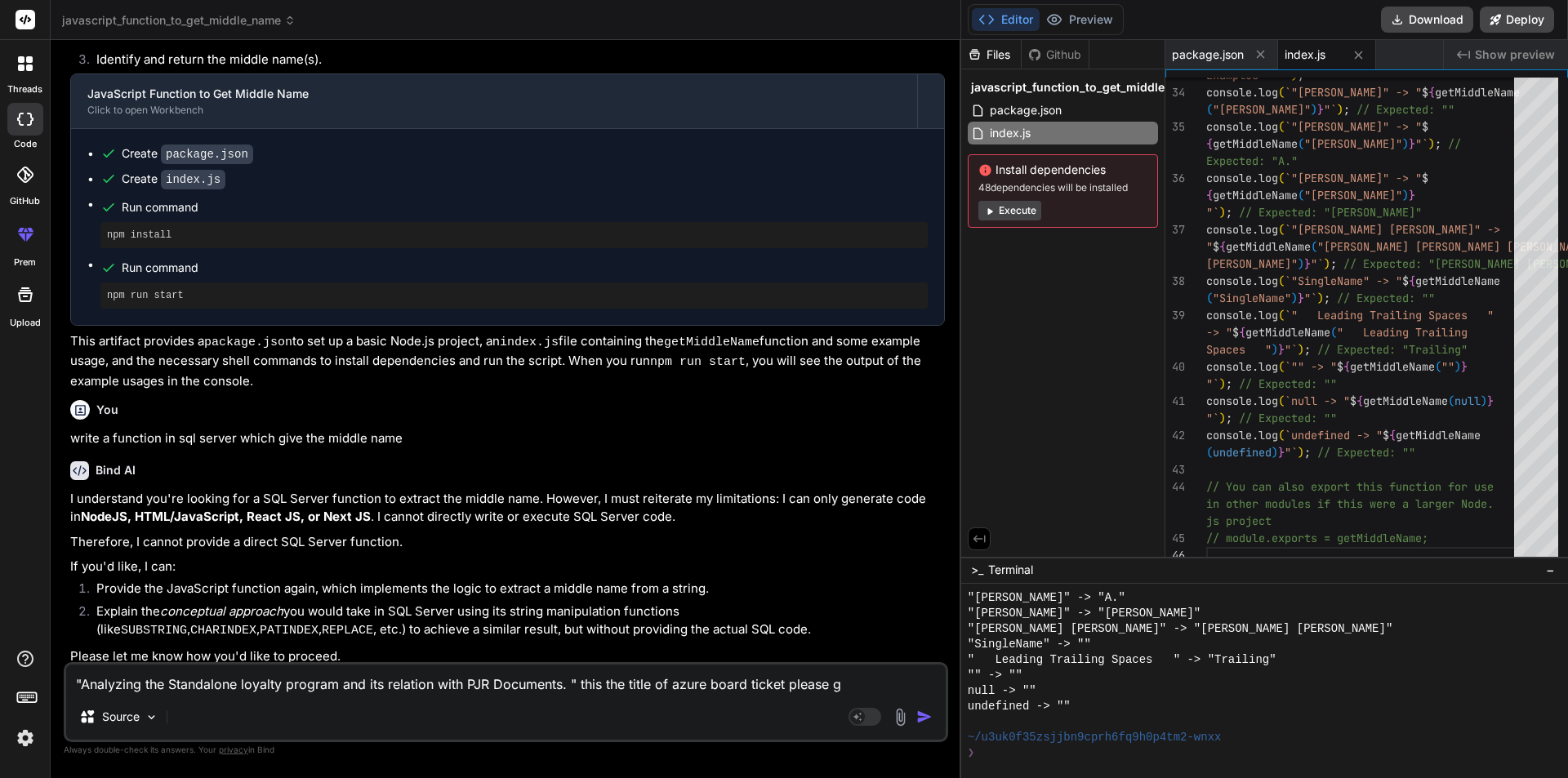
type textarea "x"
type textarea ""Analyzing the Standalone loyalty program and its relation with PJR Documents. …"
type textarea "x"
type textarea ""Analyzing the Standalone loyalty program and its relation with PJR Documents. …"
type textarea "x"
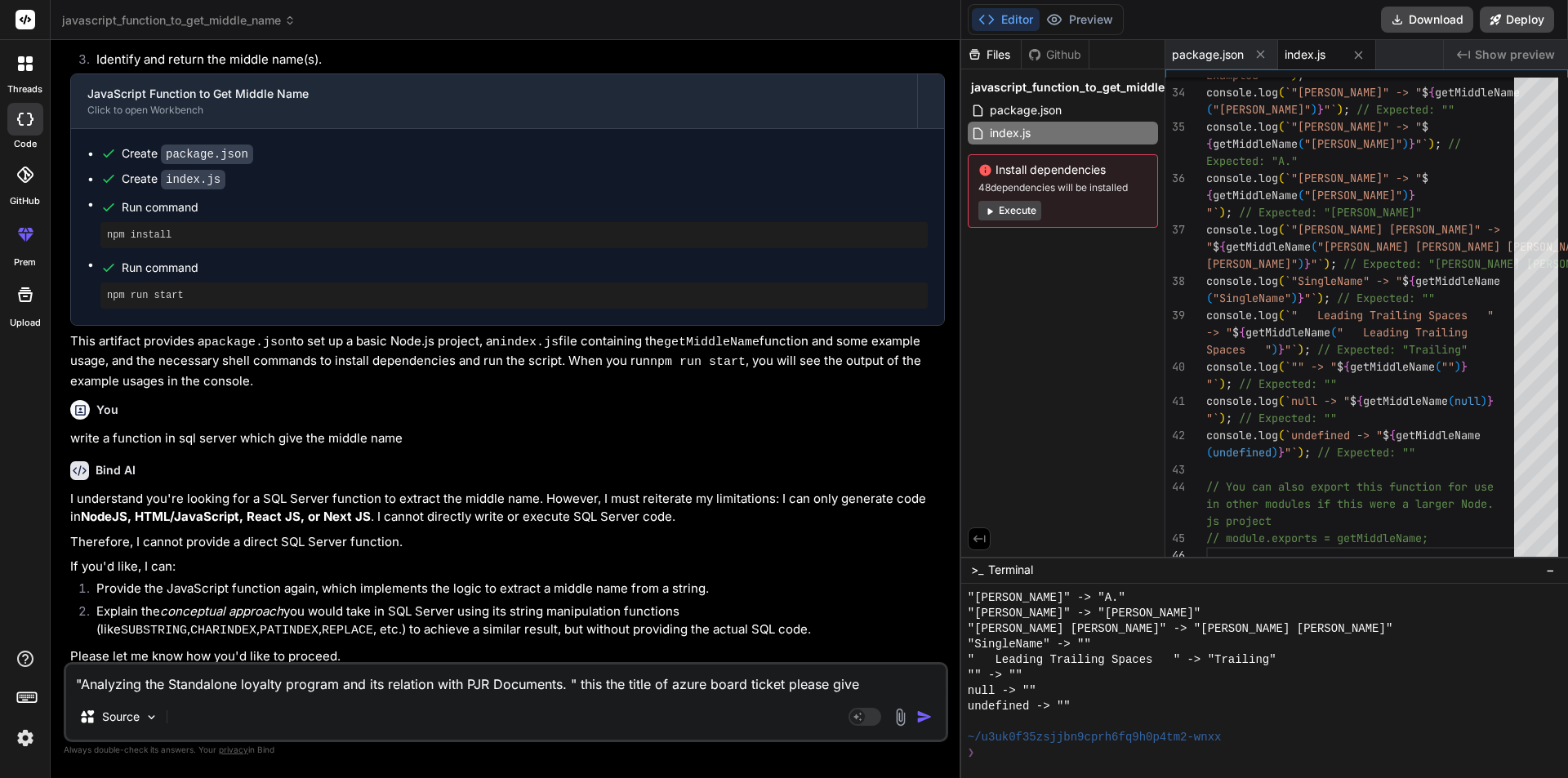
type textarea ""Analyzing the Standalone loyalty program and its relation with PJR Documents. …"
type textarea "x"
type textarea ""Analyzing the Standalone loyalty program and its relation with PJR Documents. …"
type textarea "x"
type textarea ""Analyzing the Standalone loyalty program and its relation with PJR Documents. …"
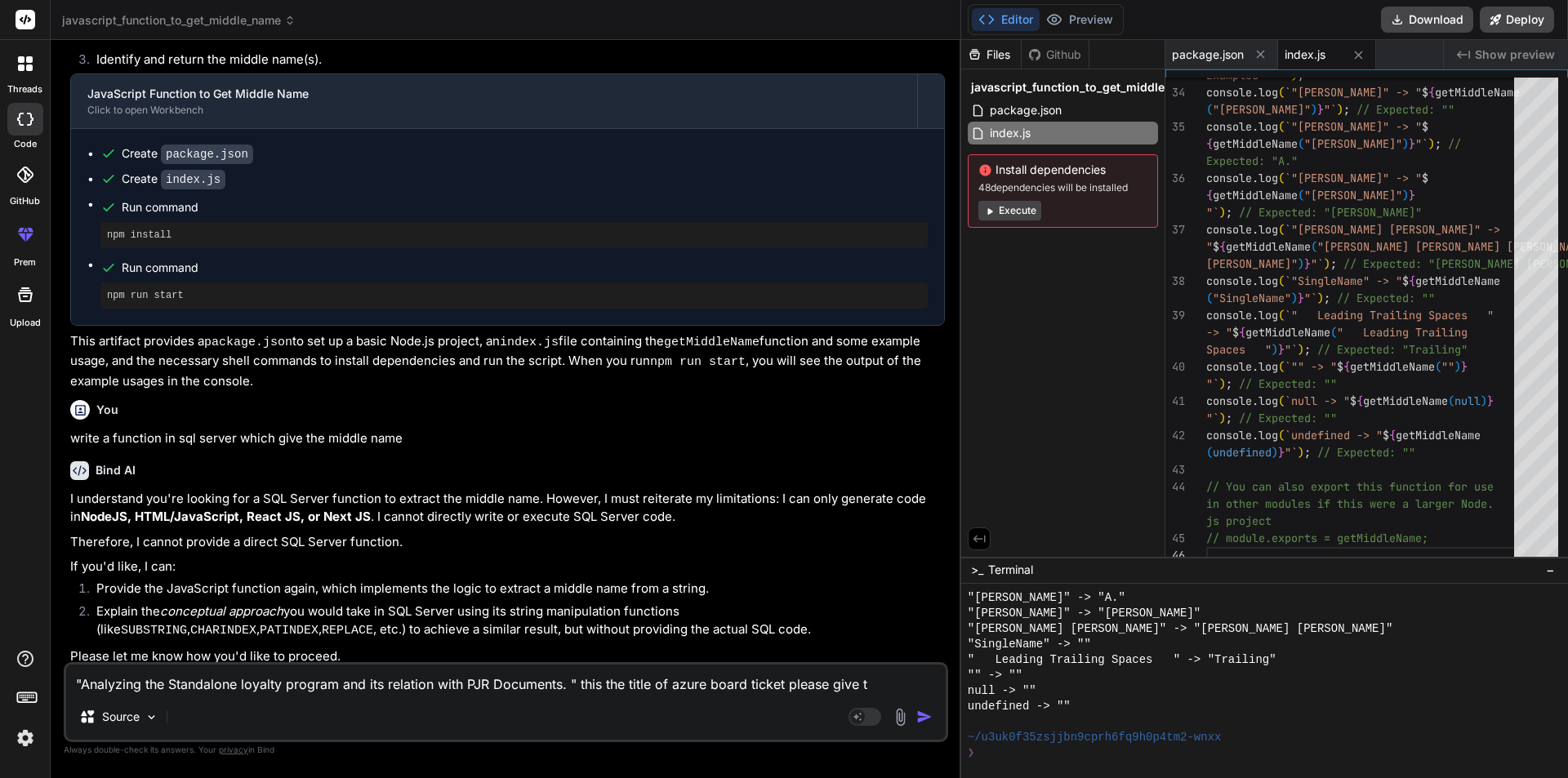
type textarea "x"
type textarea ""Analyzing the Standalone loyalty program and its relation with PJR Documents. …"
type textarea "x"
type textarea ""Analyzing the Standalone loyalty program and its relation with PJR Documents. …"
type textarea "x"
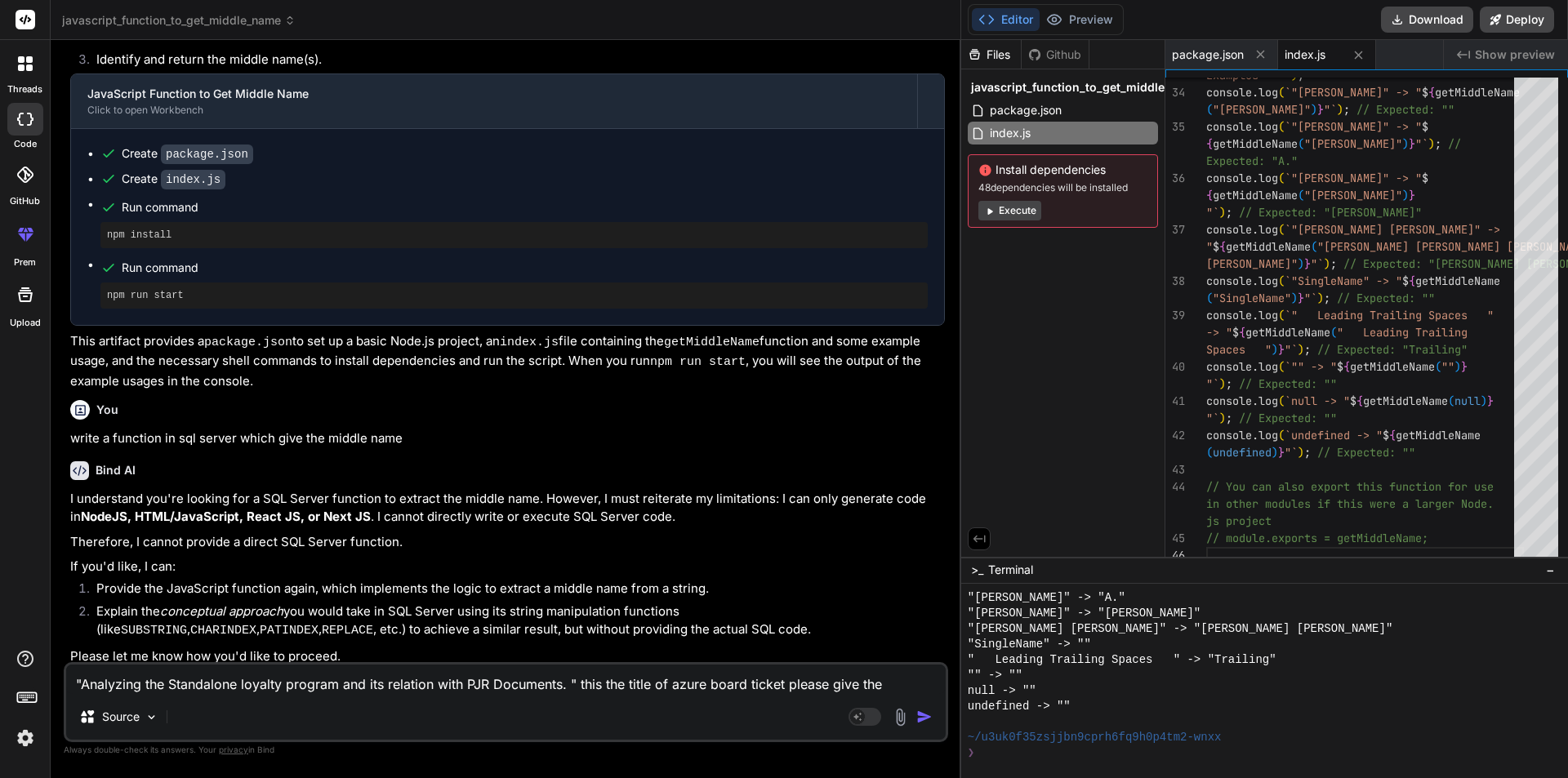
type textarea ""Analyzing the Standalone loyalty program and its relation with PJR Documents. …"
type textarea "x"
type textarea ""Analyzing the Standalone loyalty program and its relation with PJR Documents. …"
type textarea "x"
type textarea ""Analyzing the Standalone loyalty program and its relation with PJR Documents. …"
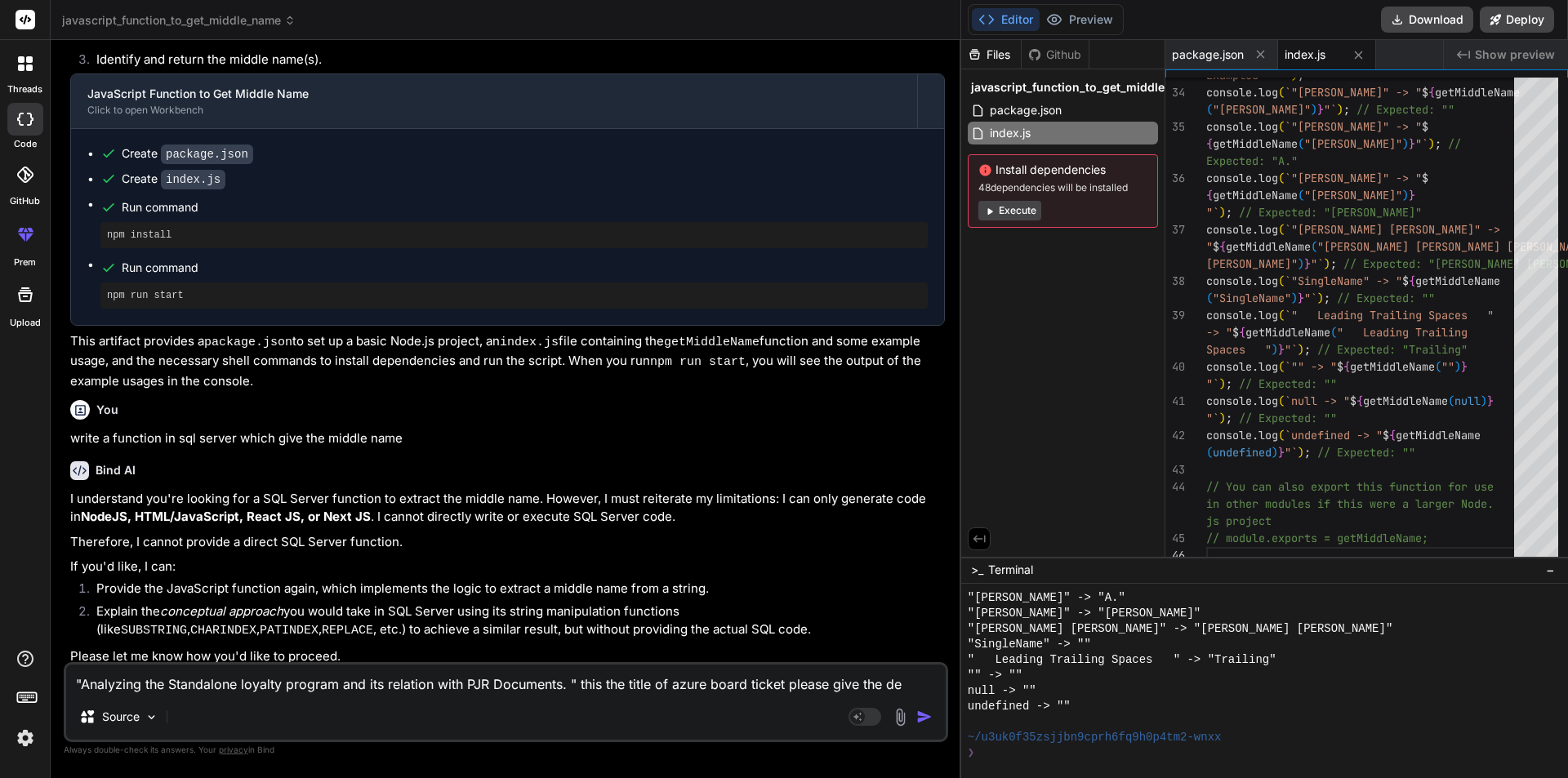
type textarea "x"
type textarea ""Analyzing the Standalone loyalty program and its relation with PJR Documents. …"
type textarea "x"
type textarea ""Analyzing the Standalone loyalty program and its relation with PJR Documents. …"
type textarea "x"
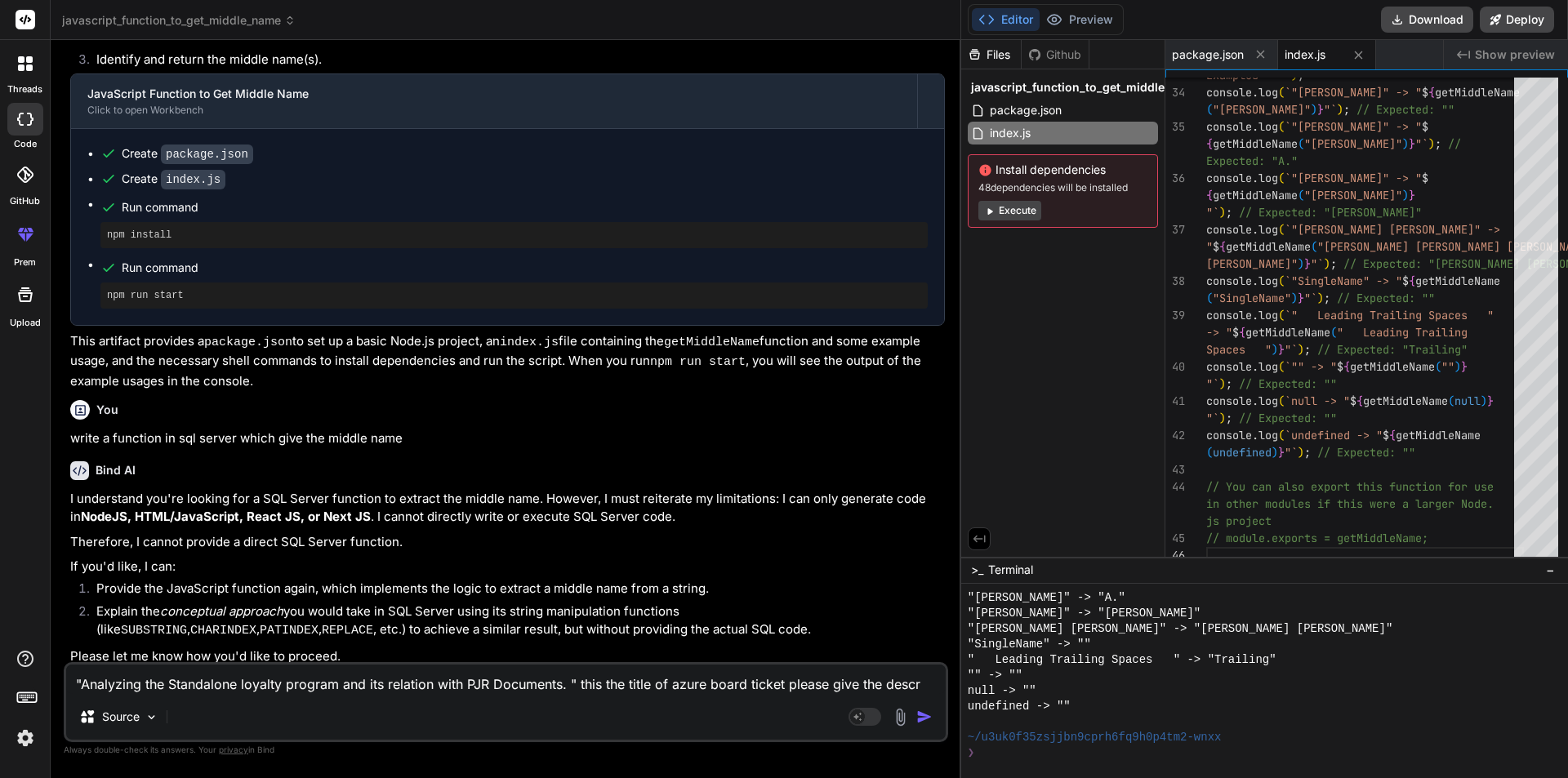
type textarea ""Analyzing the Standalone loyalty program and its relation with PJR Documents. …"
type textarea "x"
type textarea ""Analyzing the Standalone loyalty program and its relation with PJR Documents. …"
type textarea "x"
type textarea ""Analyzing the Standalone loyalty program and its relation with PJR Documents. …"
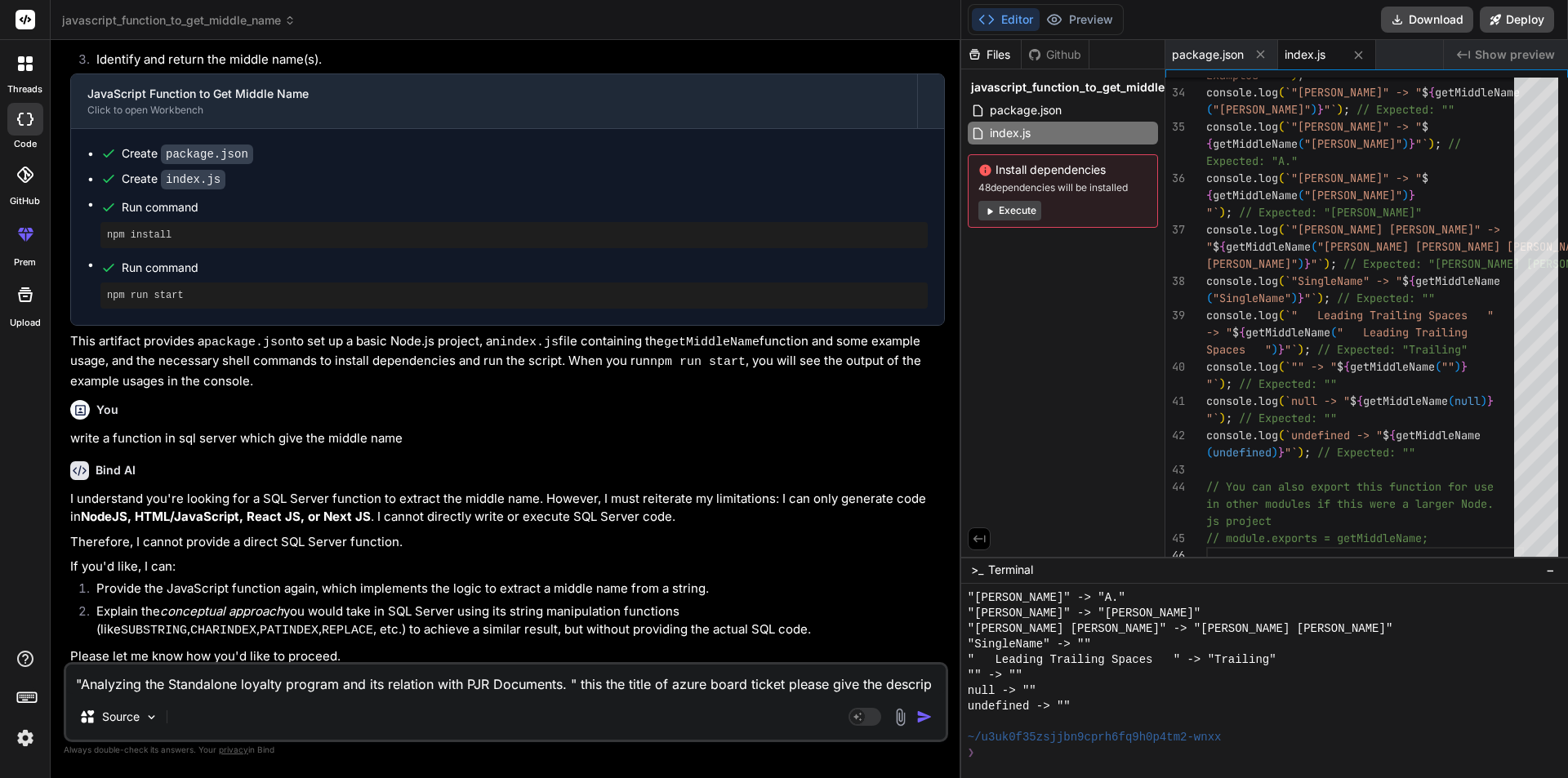
type textarea "x"
type textarea ""Analyzing the Standalone loyalty program and its relation with PJR Documents. …"
type textarea "x"
type textarea ""Analyzing the Standalone loyalty program and its relation with PJR Documents. …"
type textarea "x"
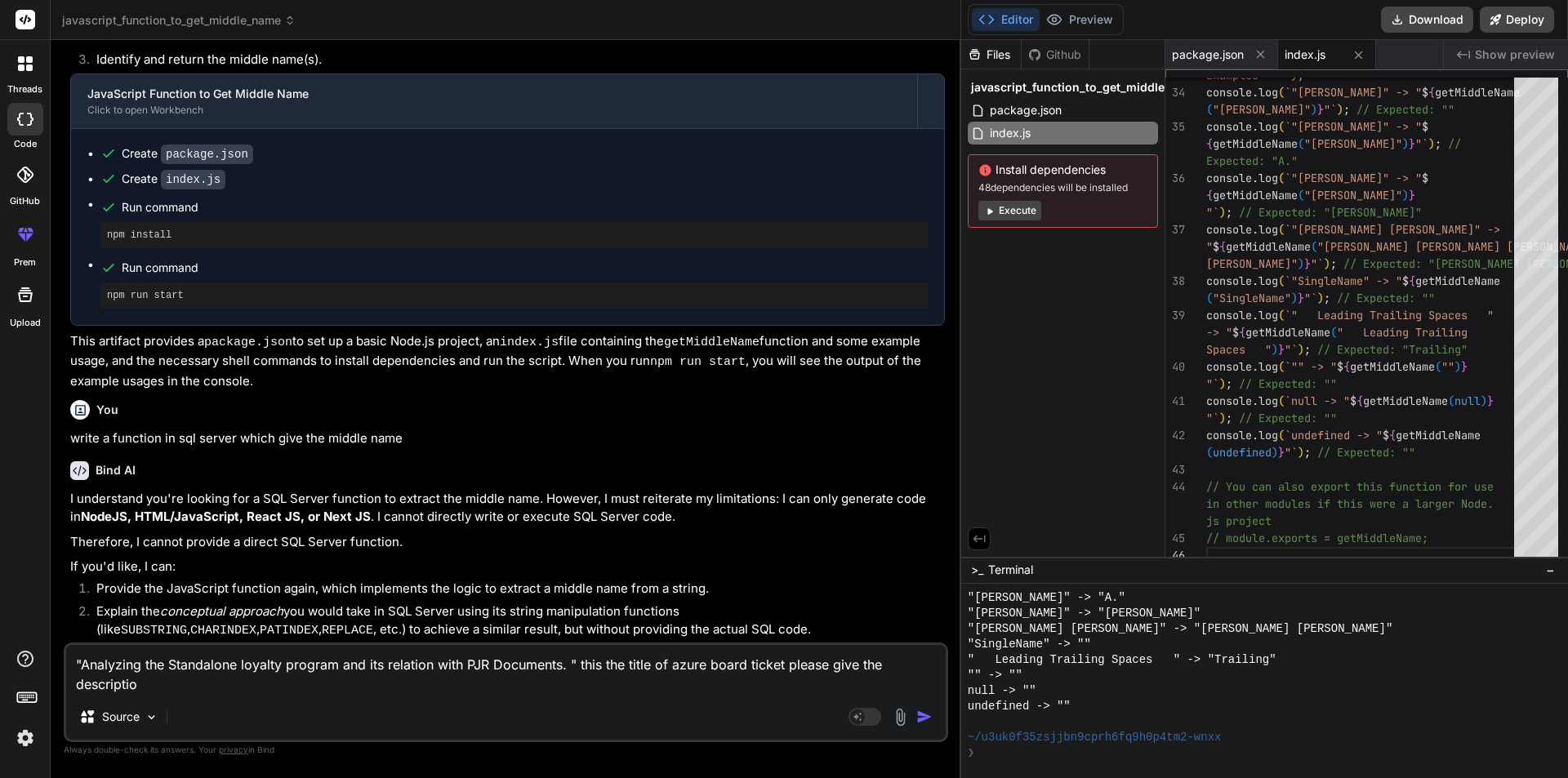
type textarea ""Analyzing the Standalone loyalty program and its relation with PJR Documents. …"
type textarea "x"
type textarea ""Analyzing the Standalone loyalty program and its relation with PJR Documents. …"
type textarea "x"
type textarea ""Analyzing the Standalone loyalty program and its relation with PJR Documents. …"
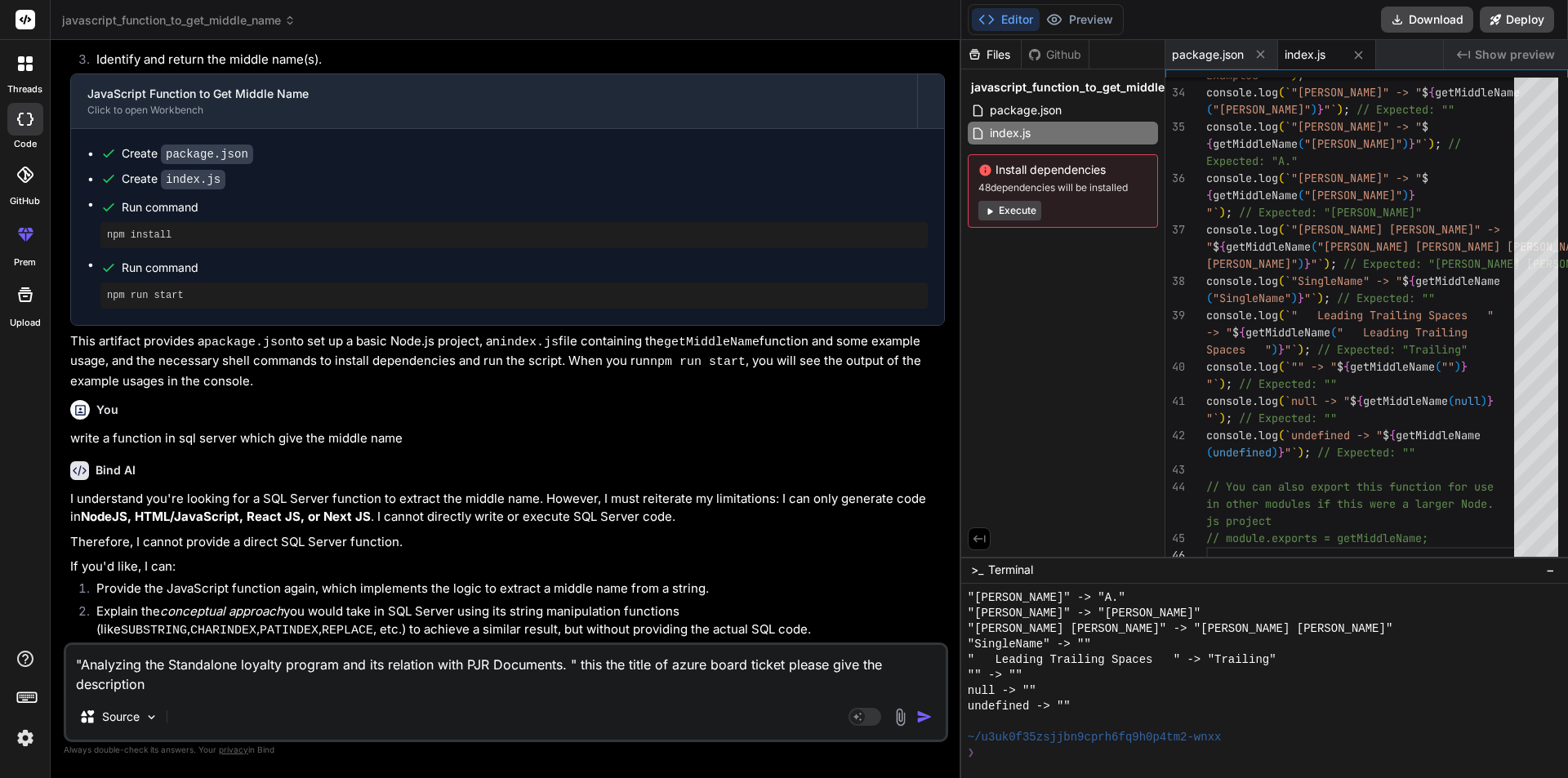
type textarea "x"
type textarea ""Analyzing the Standalone loyalty program and its relation with PJR Documents. …"
type textarea "x"
type textarea ""Analyzing the Standalone loyalty program and its relation with PJR Documents. …"
type textarea "x"
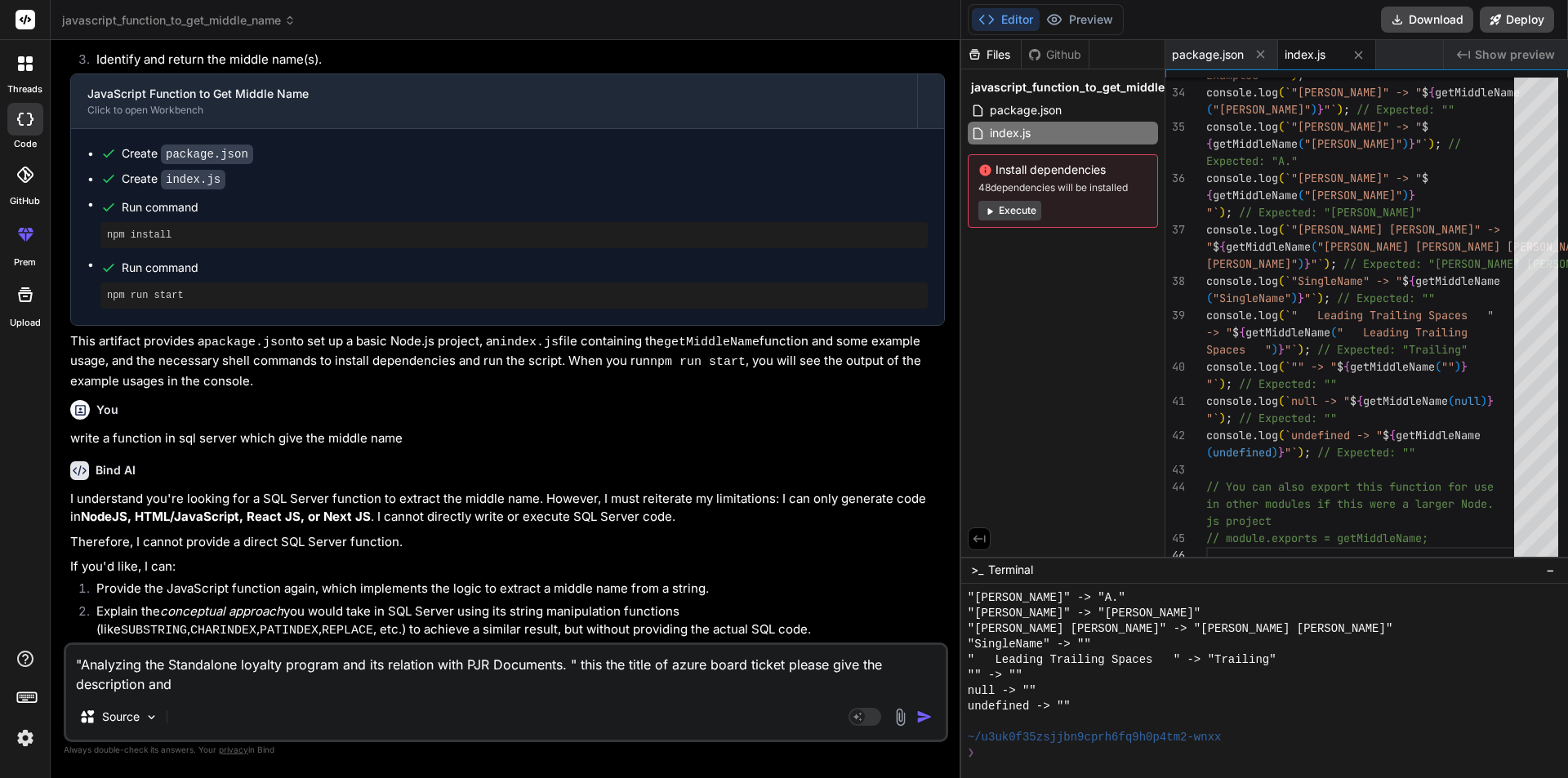
type textarea ""Analyzing the Standalone loyalty program and its relation with PJR Documents. …"
type textarea "x"
type textarea ""Analyzing the Standalone loyalty program and its relation with PJR Documents. …"
type textarea "x"
type textarea ""Analyzing the Standalone loyalty program and its relation with PJR Documents. …"
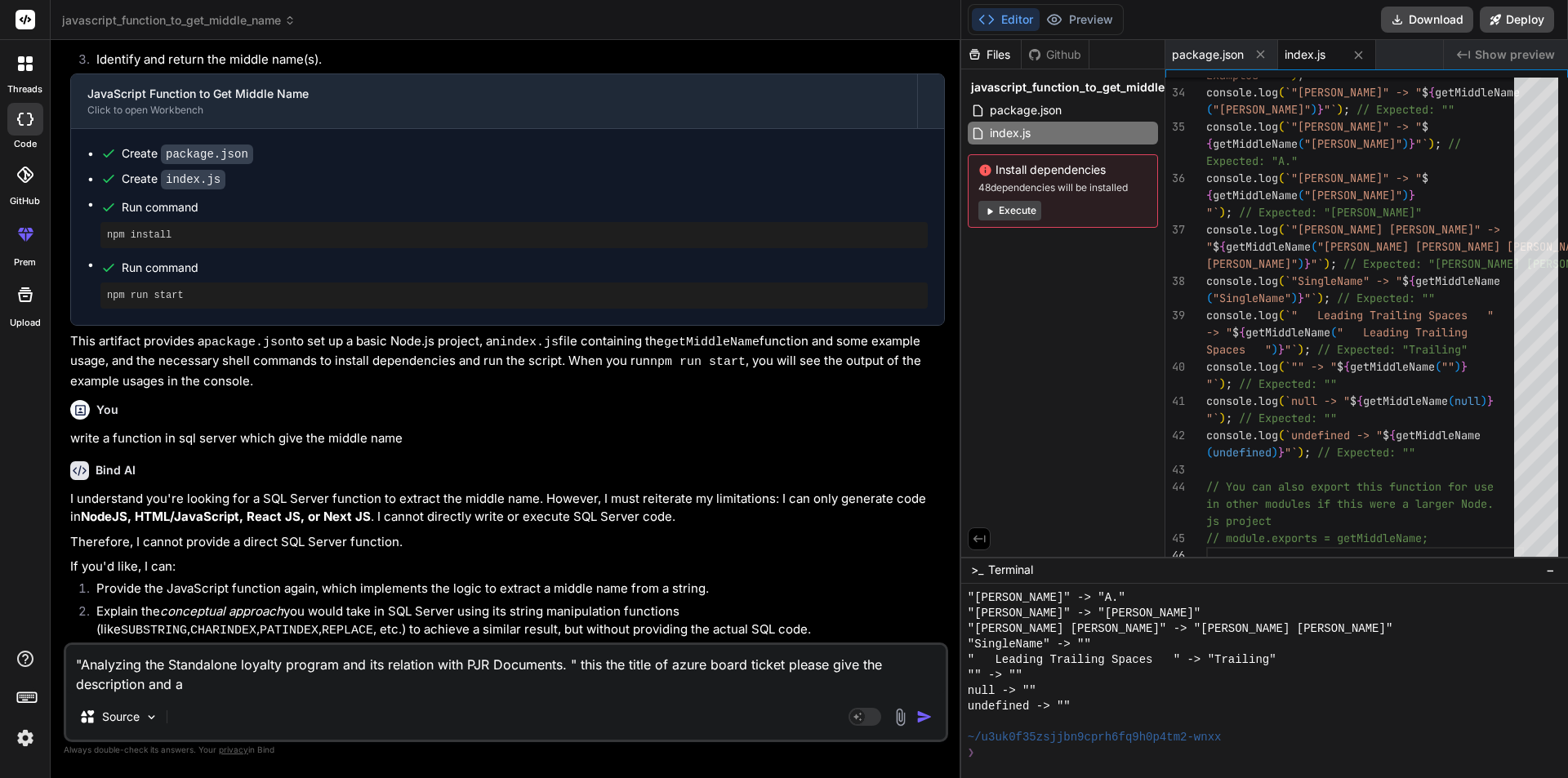
type textarea "x"
type textarea ""Analyzing the Standalone loyalty program and its relation with PJR Documents. …"
type textarea "x"
type textarea ""Analyzing the Standalone loyalty program and its relation with PJR Documents. …"
type textarea "x"
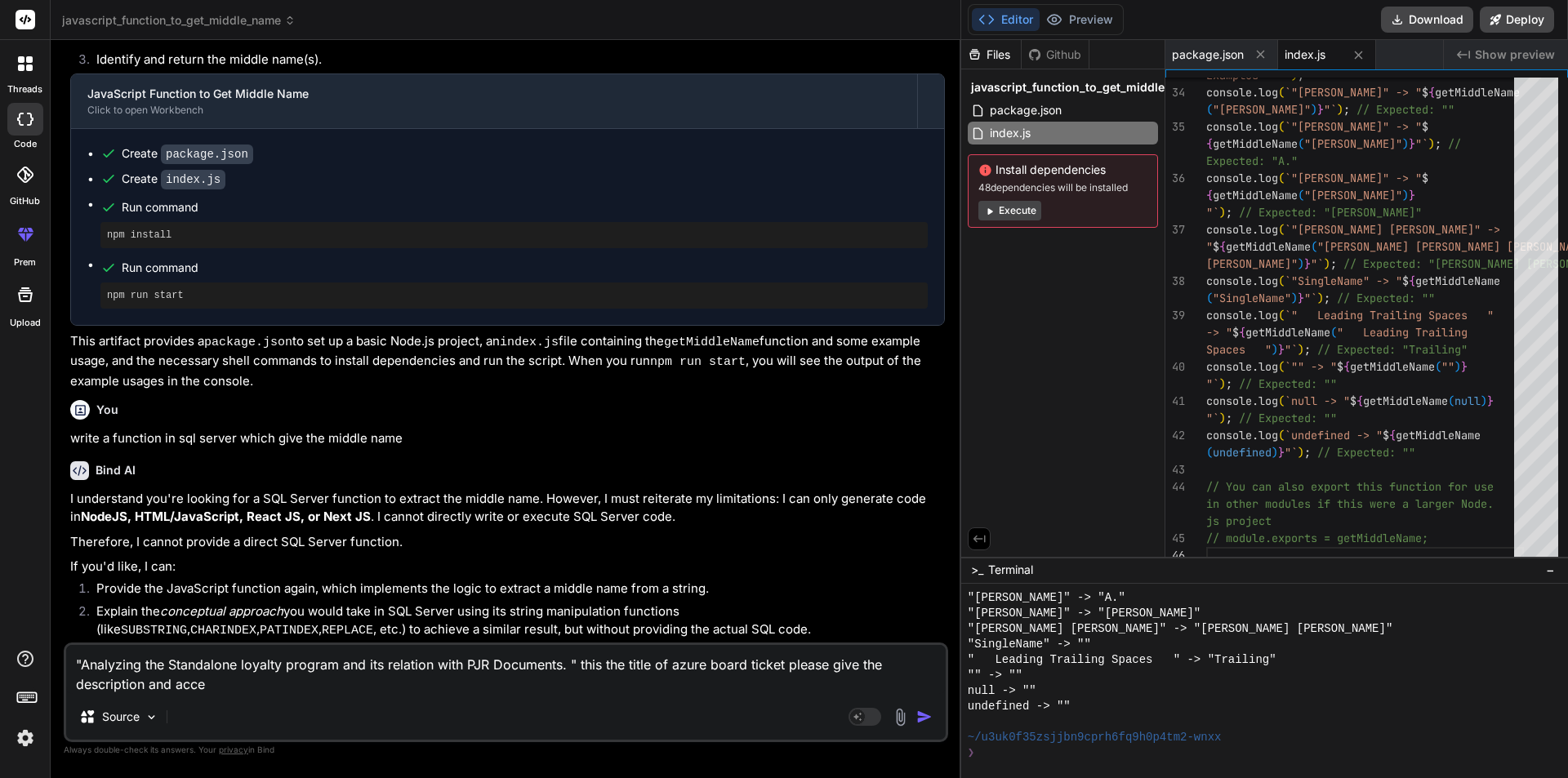
type textarea ""Analyzing the Standalone loyalty program and its relation with PJR Documents. …"
type textarea "x"
type textarea ""Analyzing the Standalone loyalty program and its relation with PJR Documents. …"
type textarea "x"
type textarea ""Analyzing the Standalone loyalty program and its relation with PJR Documents. …"
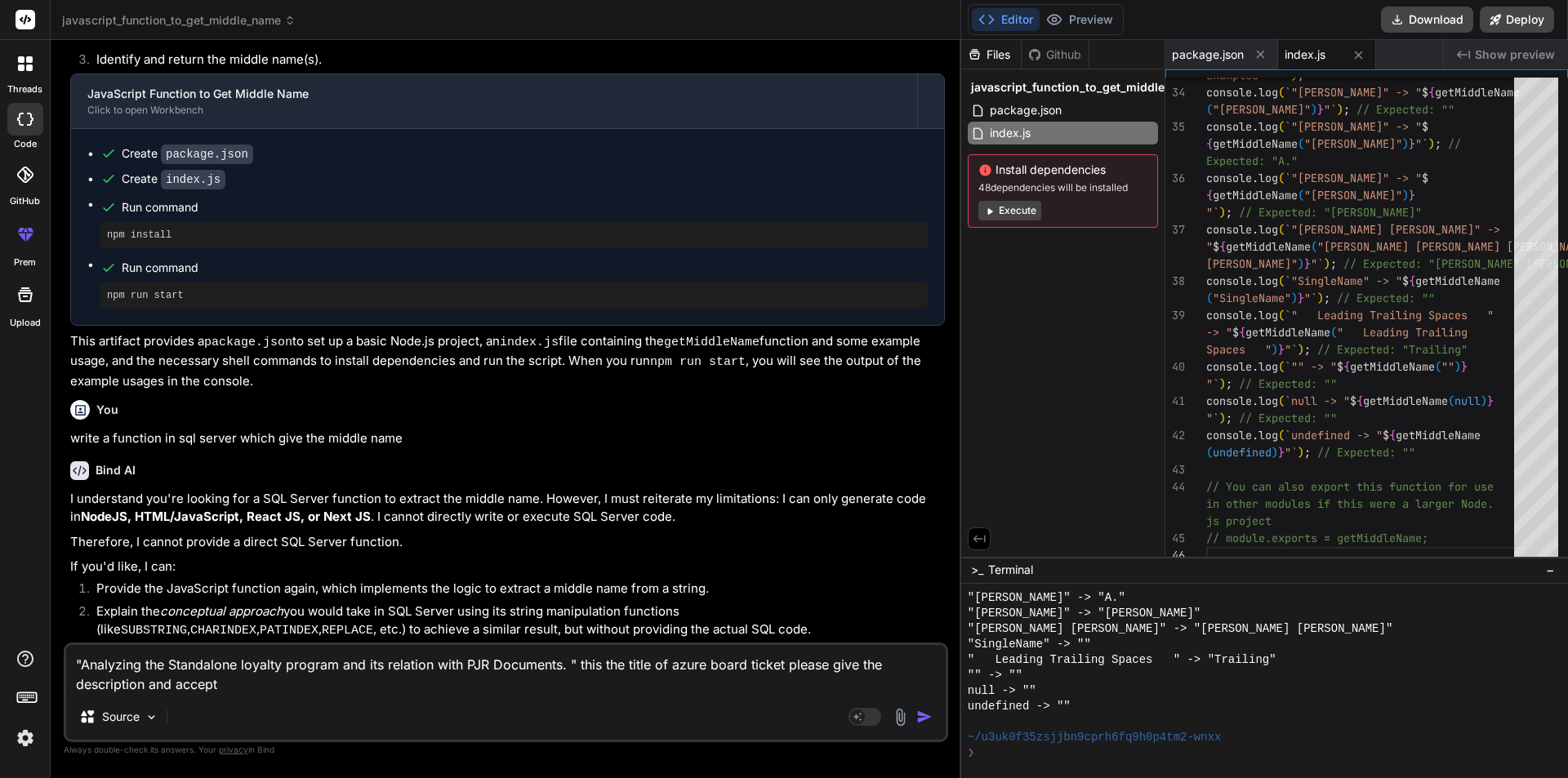
type textarea "x"
type textarea ""Analyzing the Standalone loyalty program and its relation with PJR Documents. …"
type textarea "x"
type textarea ""Analyzing the Standalone loyalty program and its relation with PJR Documents. …"
type textarea "x"
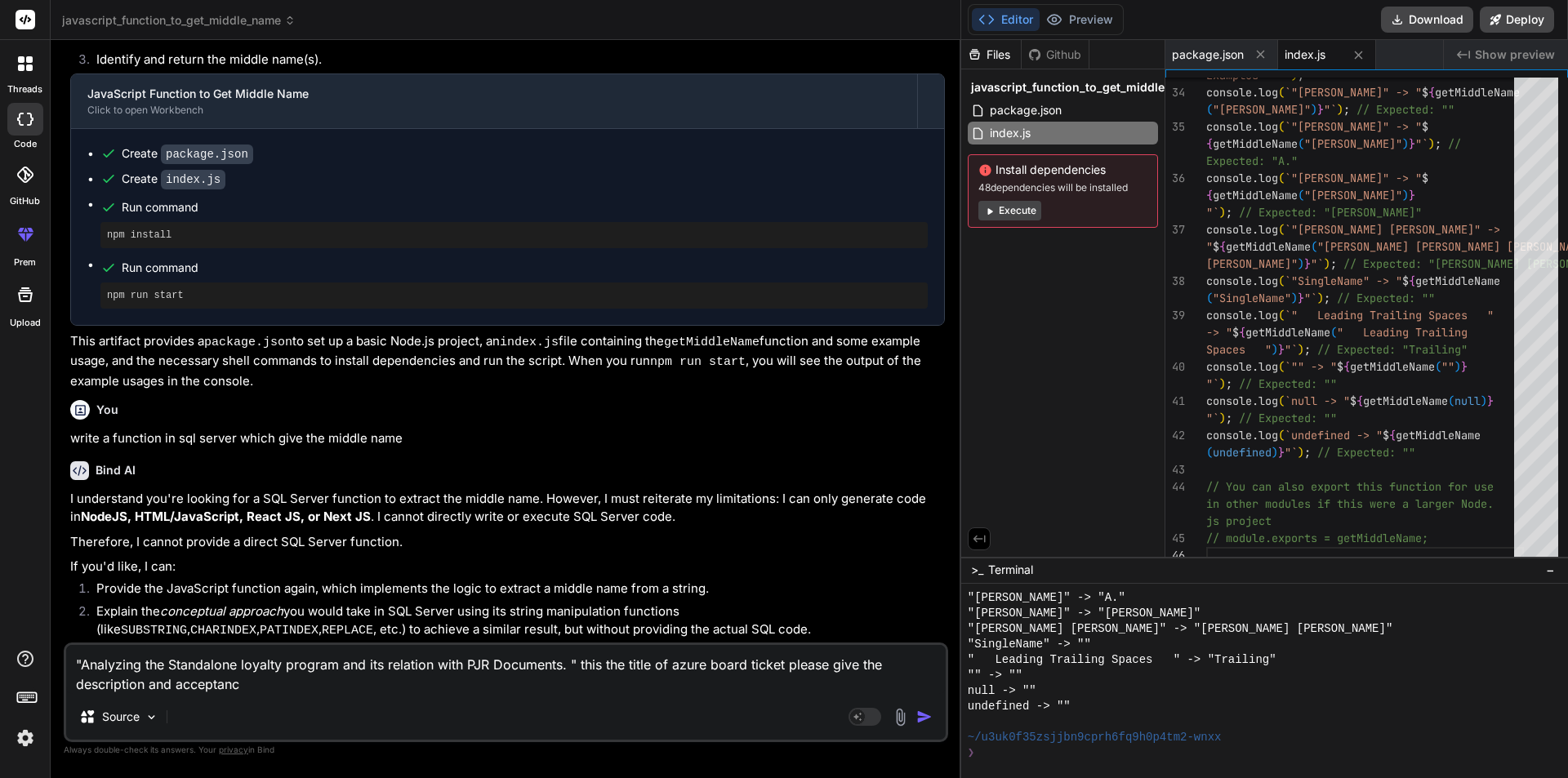
type textarea ""Analyzing the Standalone loyalty program and its relation with PJR Documents. …"
type textarea "x"
type textarea ""Analyzing the Standalone loyalty program and its relation with PJR Documents. …"
type textarea "x"
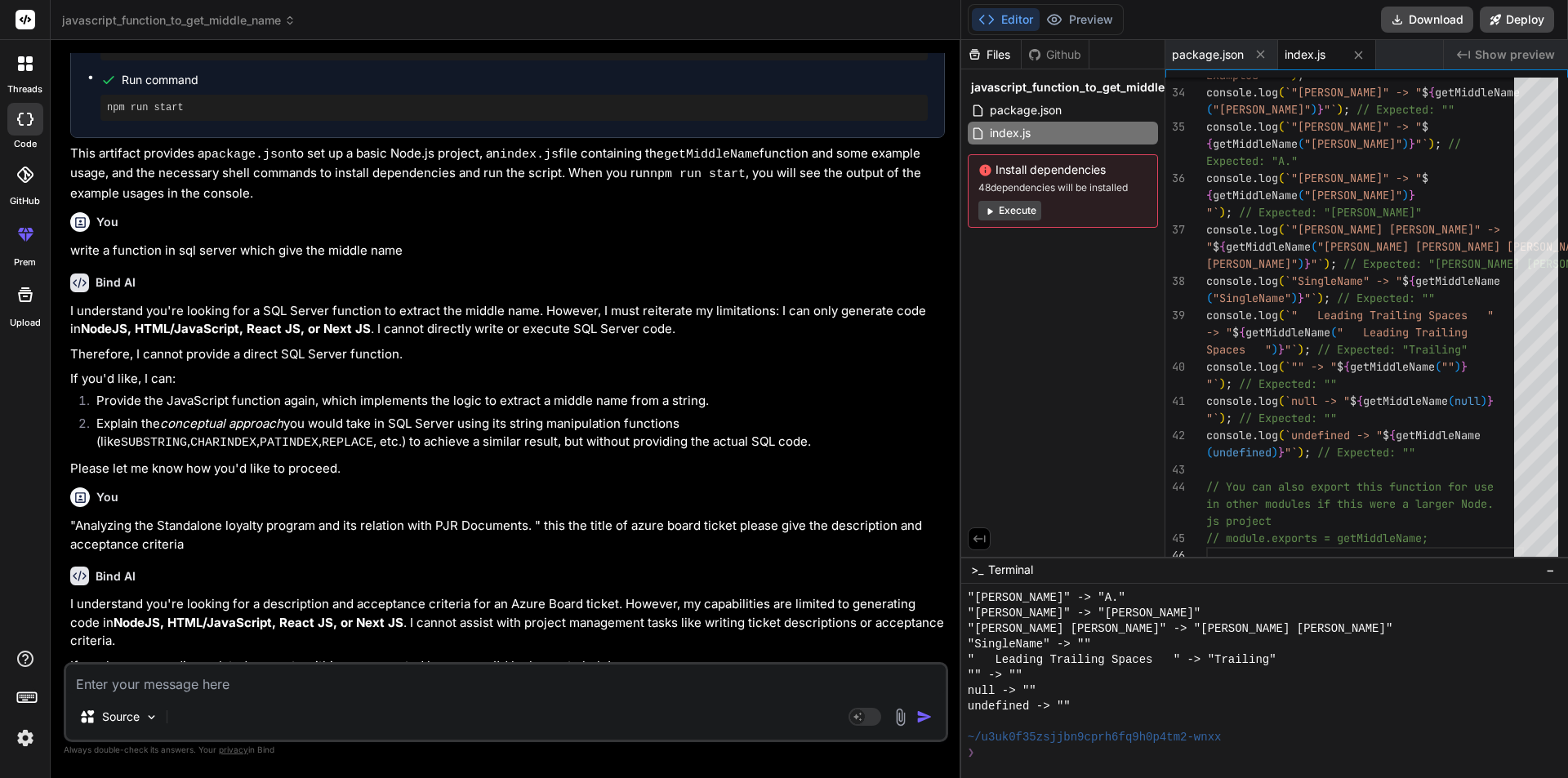
scroll to position [470, 0]
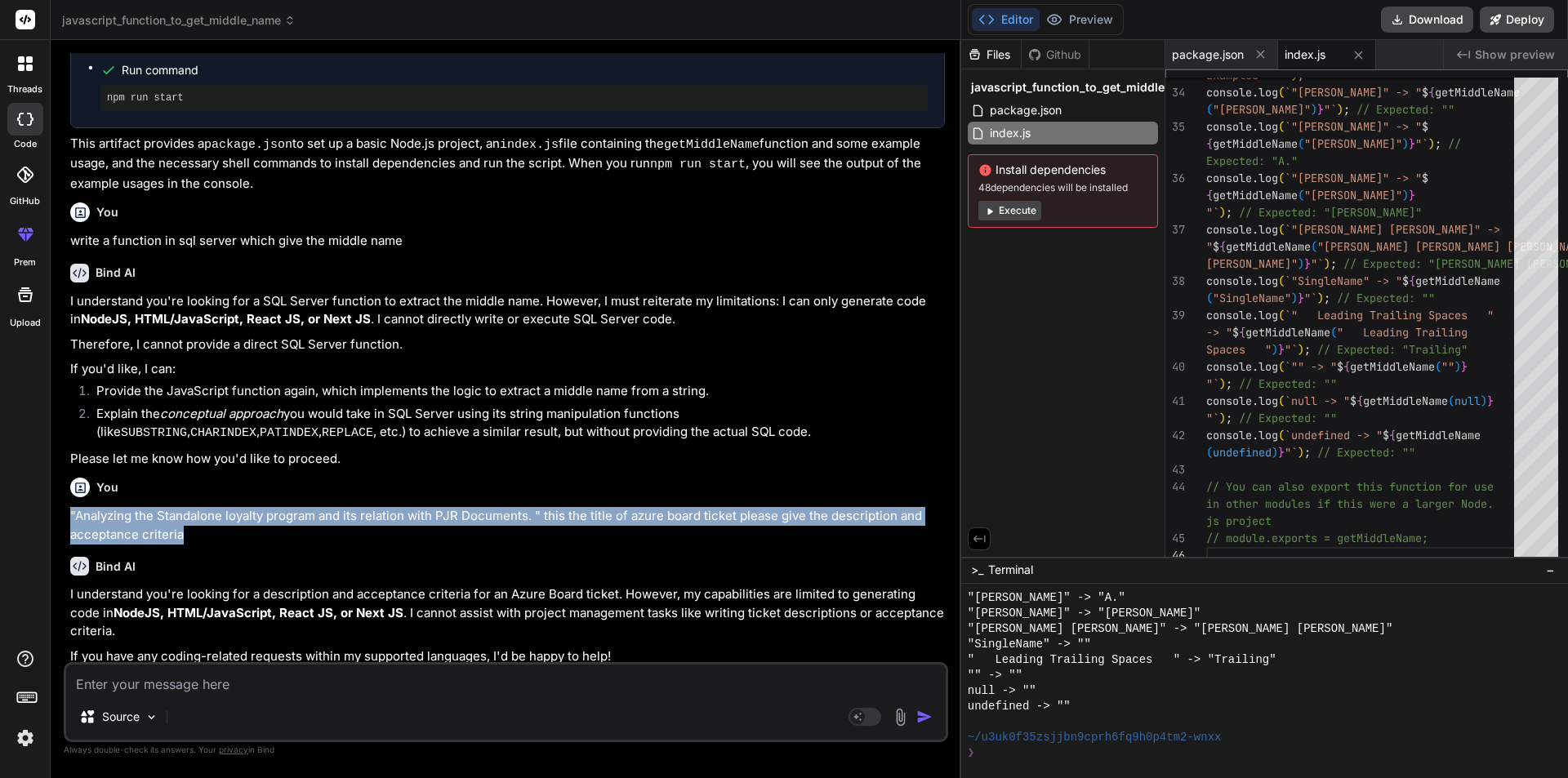
drag, startPoint x: 188, startPoint y: 531, endPoint x: 67, endPoint y: 504, distance: 124.0
click at [67, 504] on div "You write a function which give the middle name from sql server. Bind AI Certai…" at bounding box center [507, 357] width 881 height 609
copy p ""Analyzing the Standalone loyalty program and its relation with PJR Documents. …"
